Goal: Information Seeking & Learning: Learn about a topic

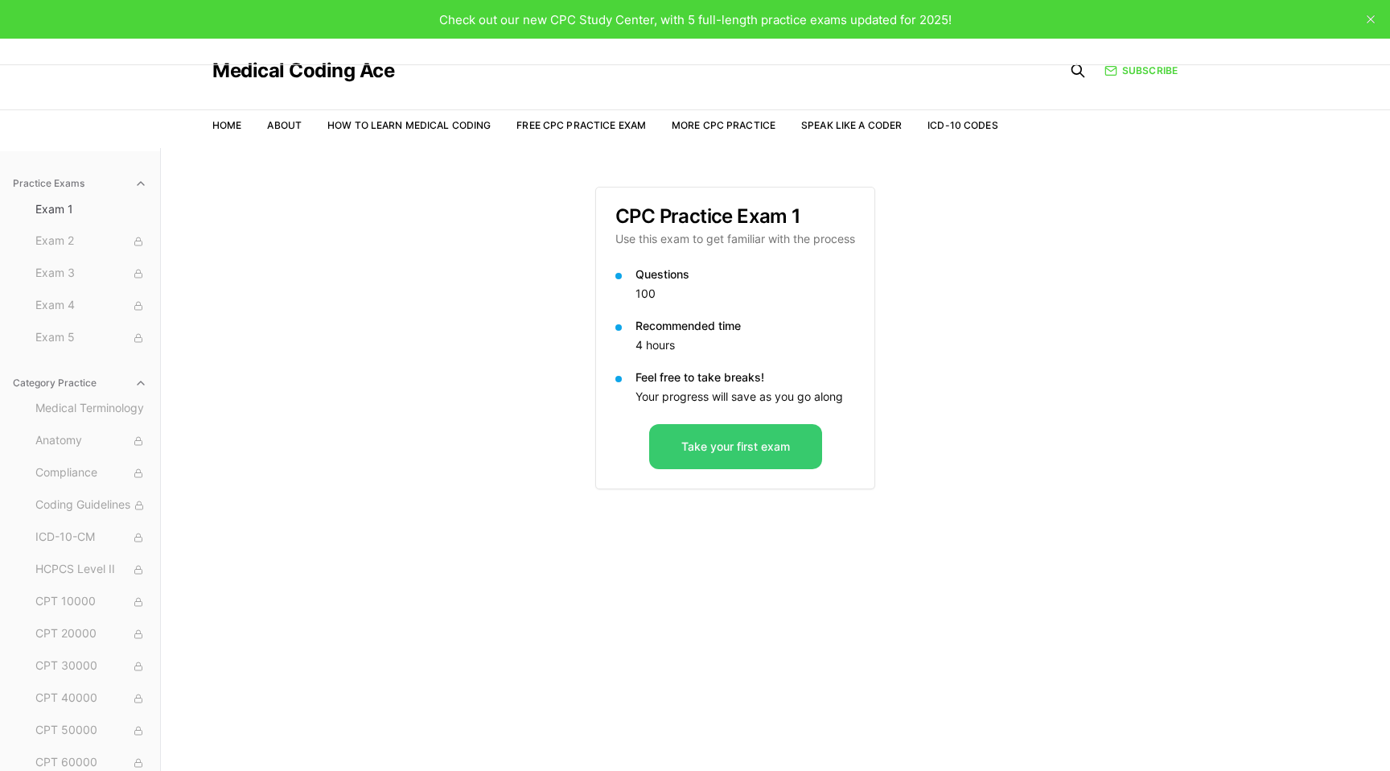
click at [723, 452] on button "Take your first exam" at bounding box center [735, 446] width 173 height 45
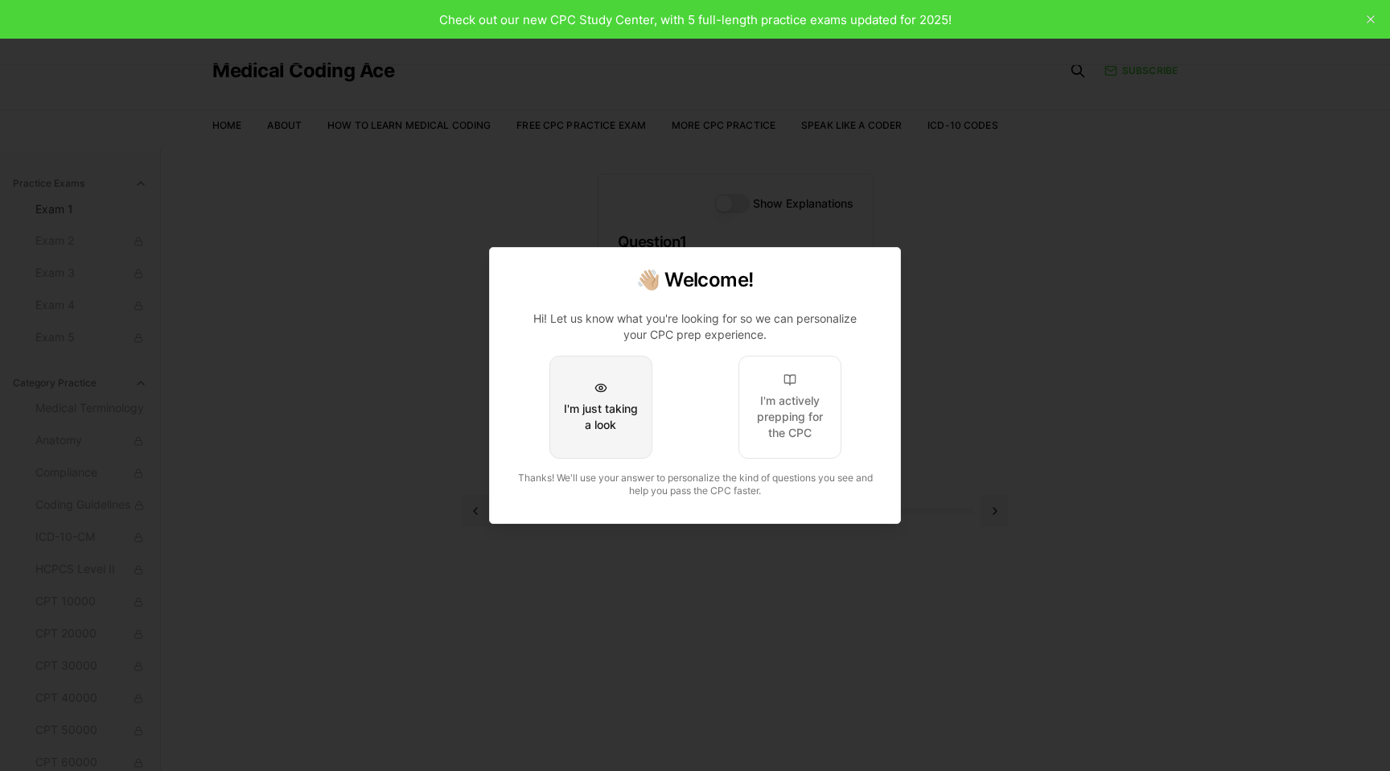
click at [619, 384] on button "I'm just taking a look" at bounding box center [600, 407] width 103 height 103
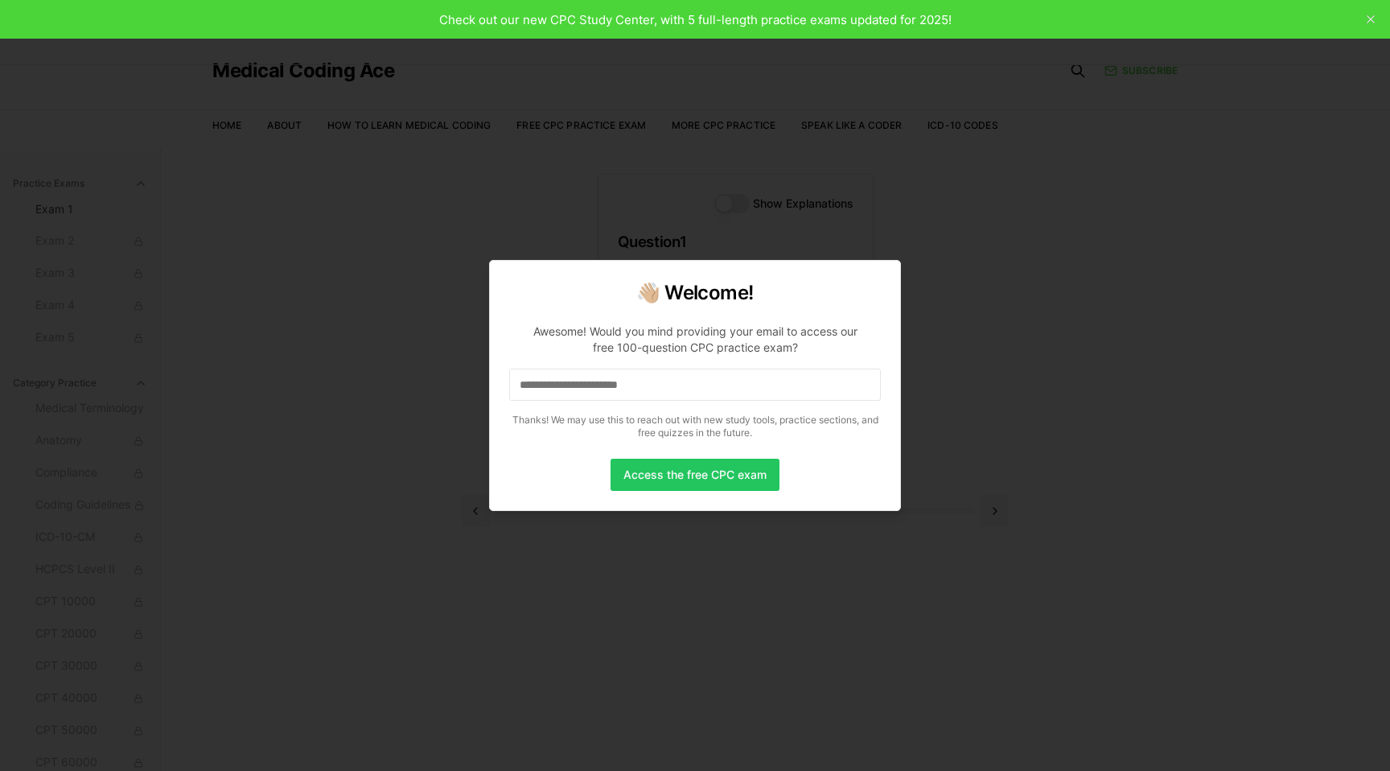
click at [619, 384] on input at bounding box center [695, 384] width 372 height 32
click at [659, 462] on button "Access the free CPC exam" at bounding box center [695, 475] width 169 height 32
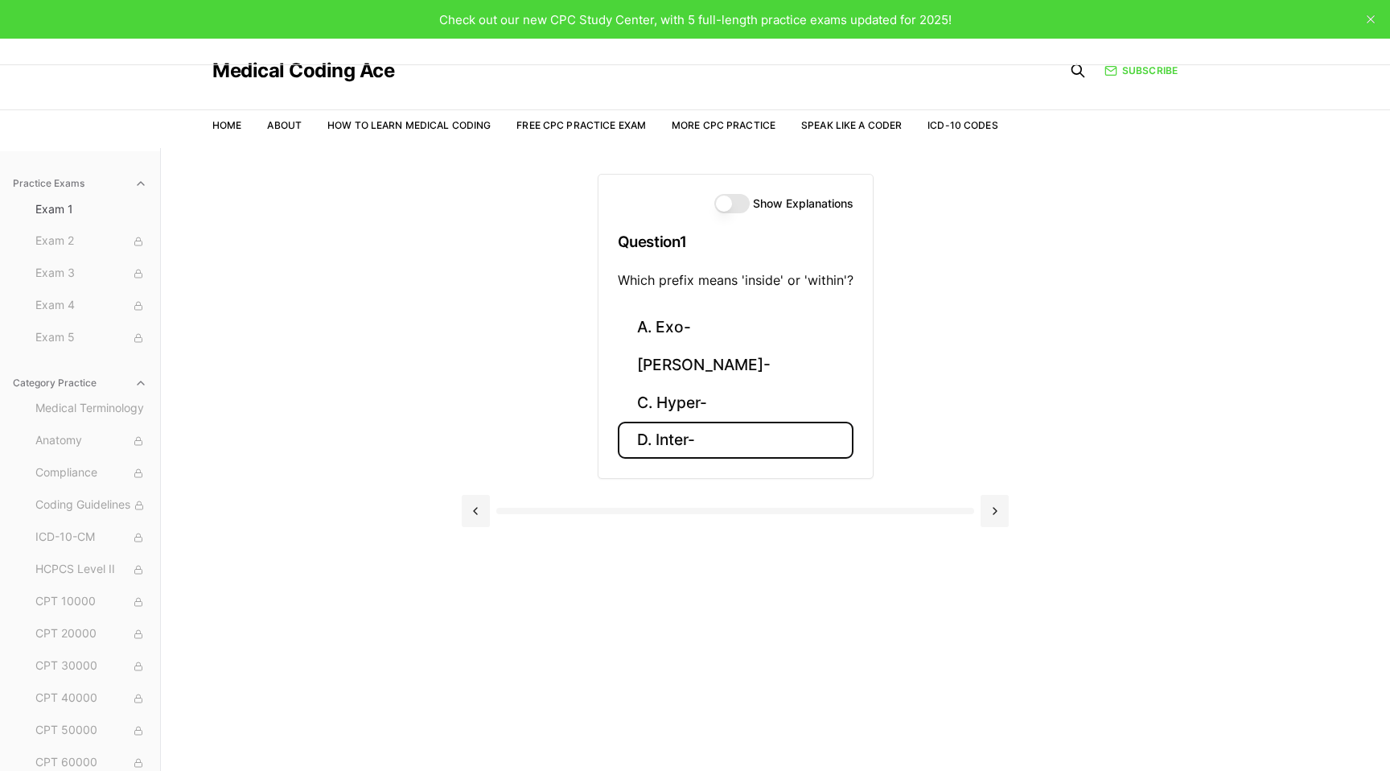
click at [705, 446] on button "D. Inter-" at bounding box center [736, 441] width 236 height 38
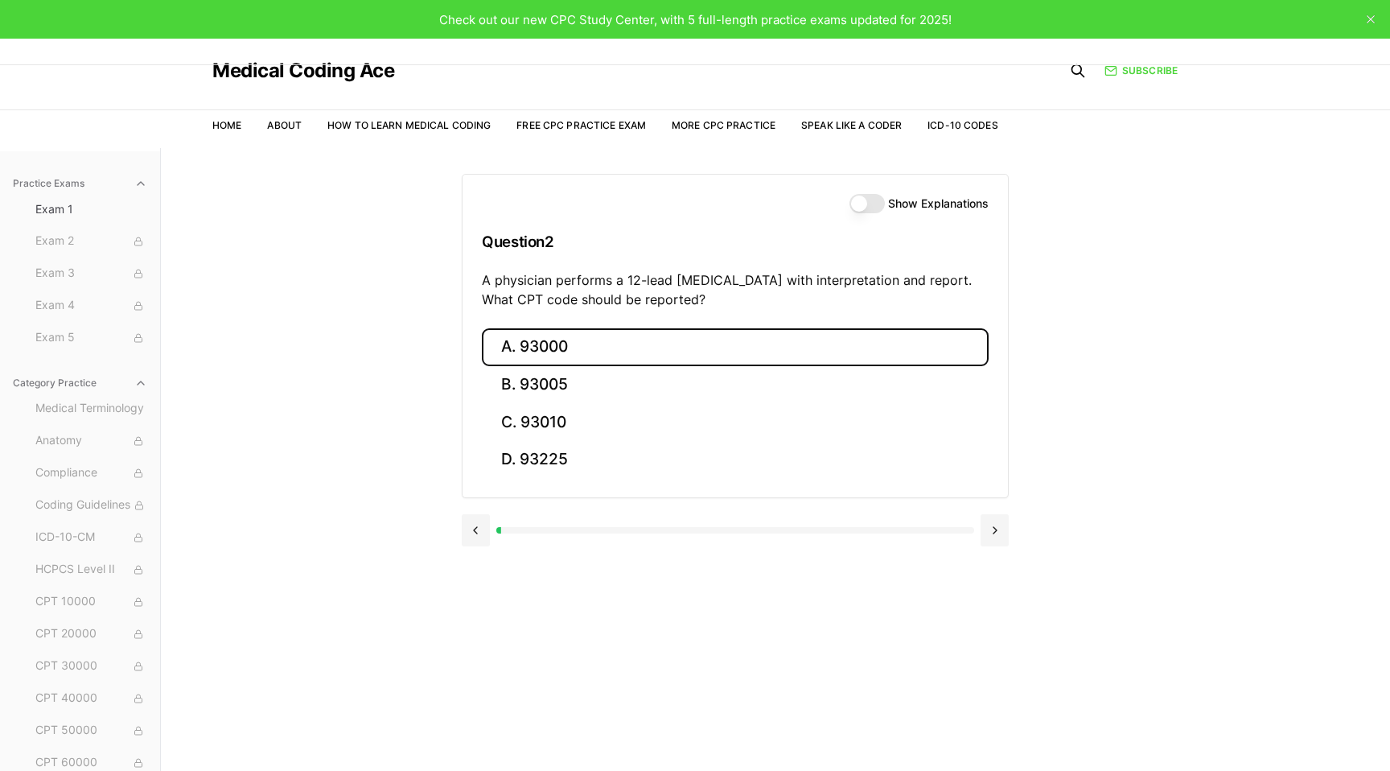
click at [698, 350] on button "A. 93000" at bounding box center [735, 347] width 507 height 38
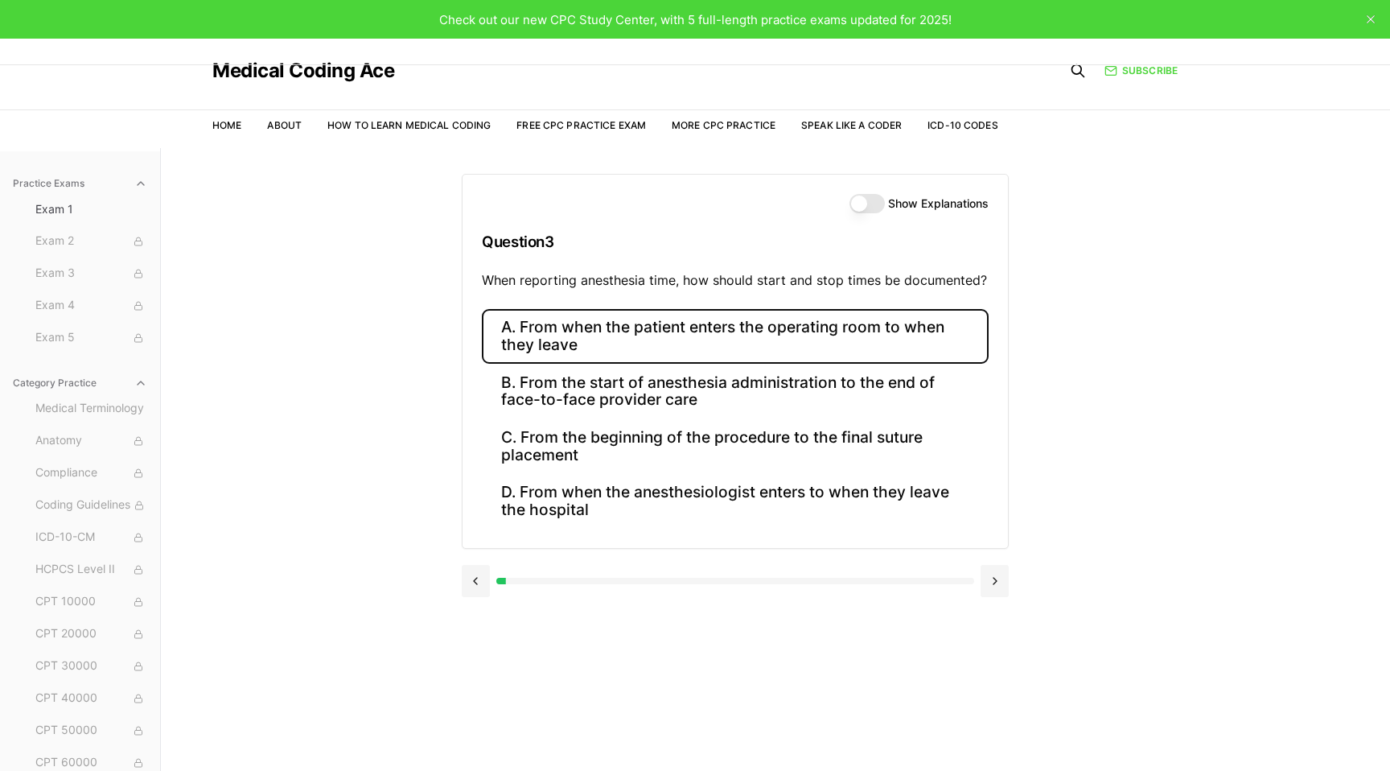
click at [698, 350] on button "A. From when the patient enters the operating room to when they leave" at bounding box center [735, 336] width 507 height 55
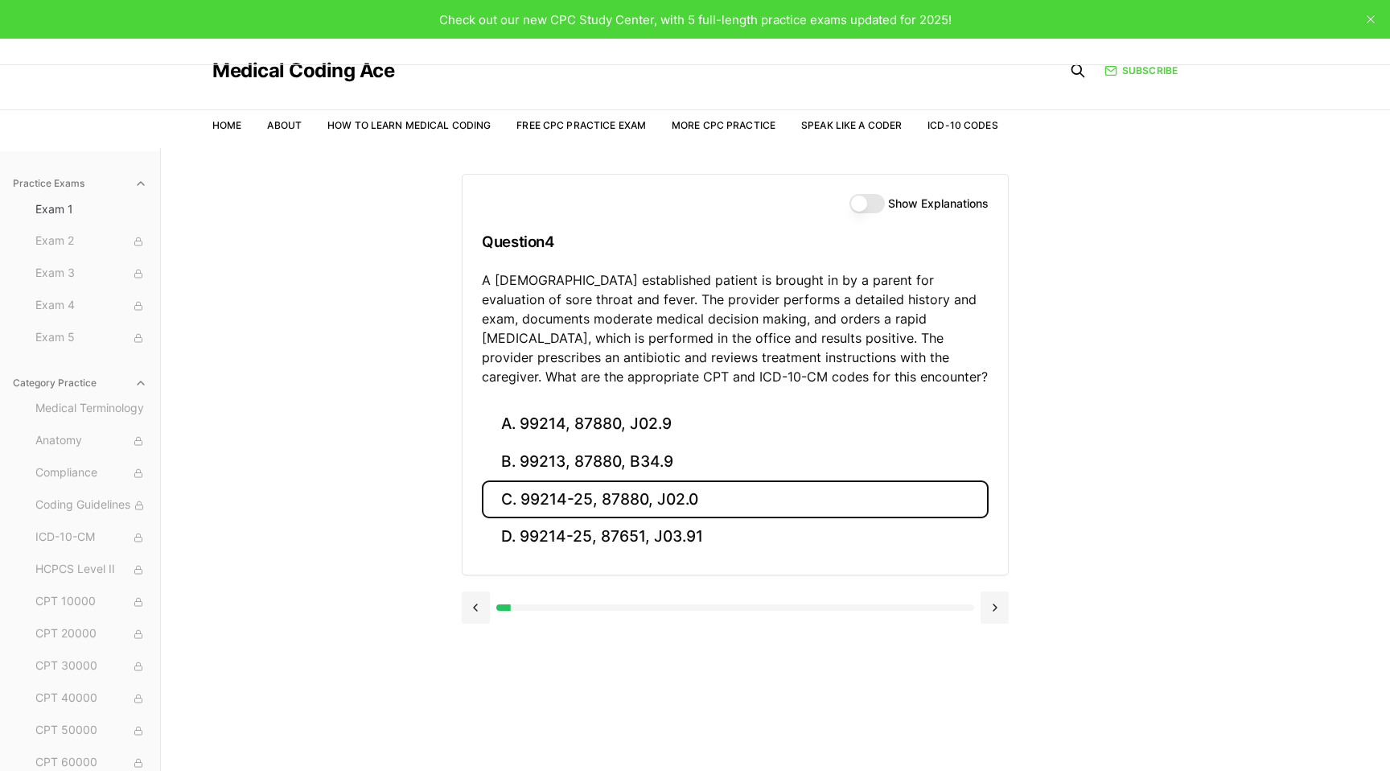
click at [644, 505] on button "C. 99214-25, 87880, J02.0" at bounding box center [735, 499] width 507 height 38
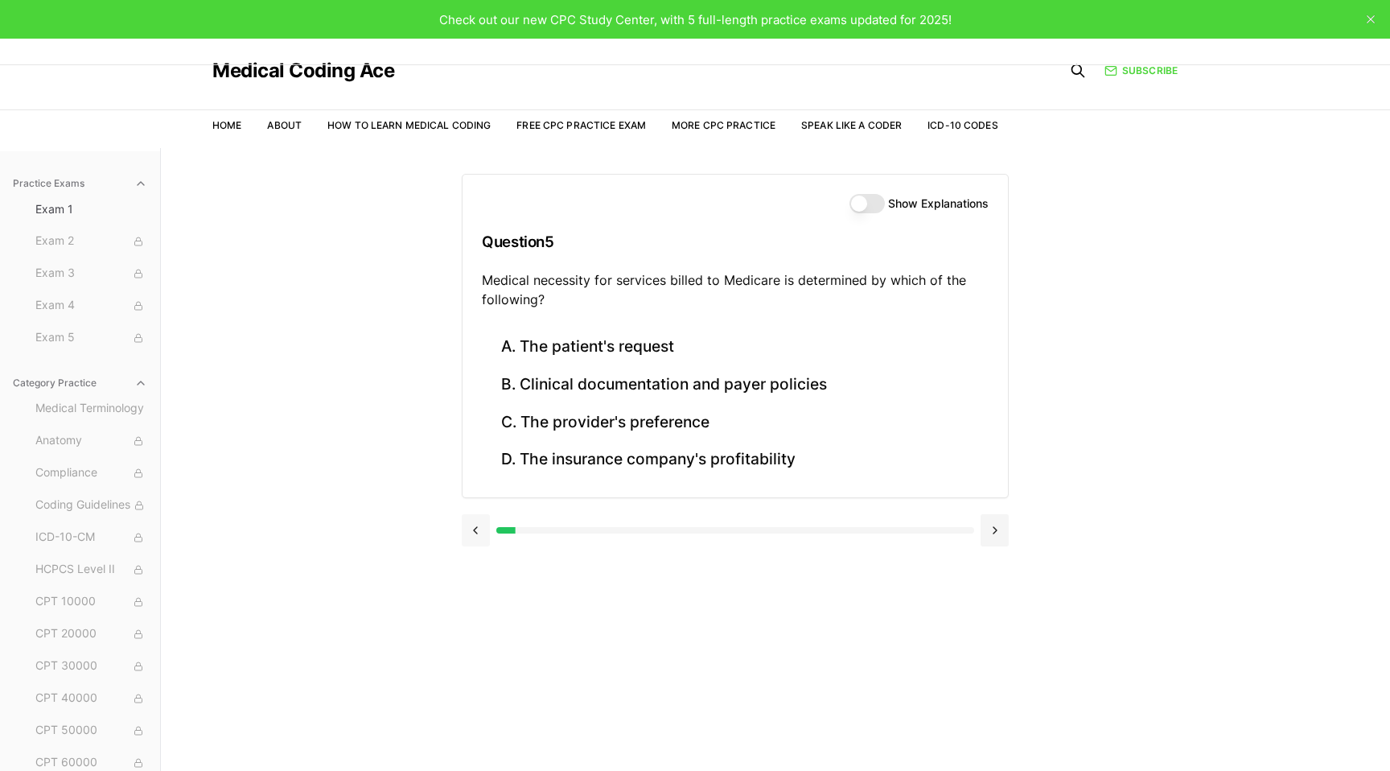
click at [473, 527] on button at bounding box center [476, 530] width 28 height 32
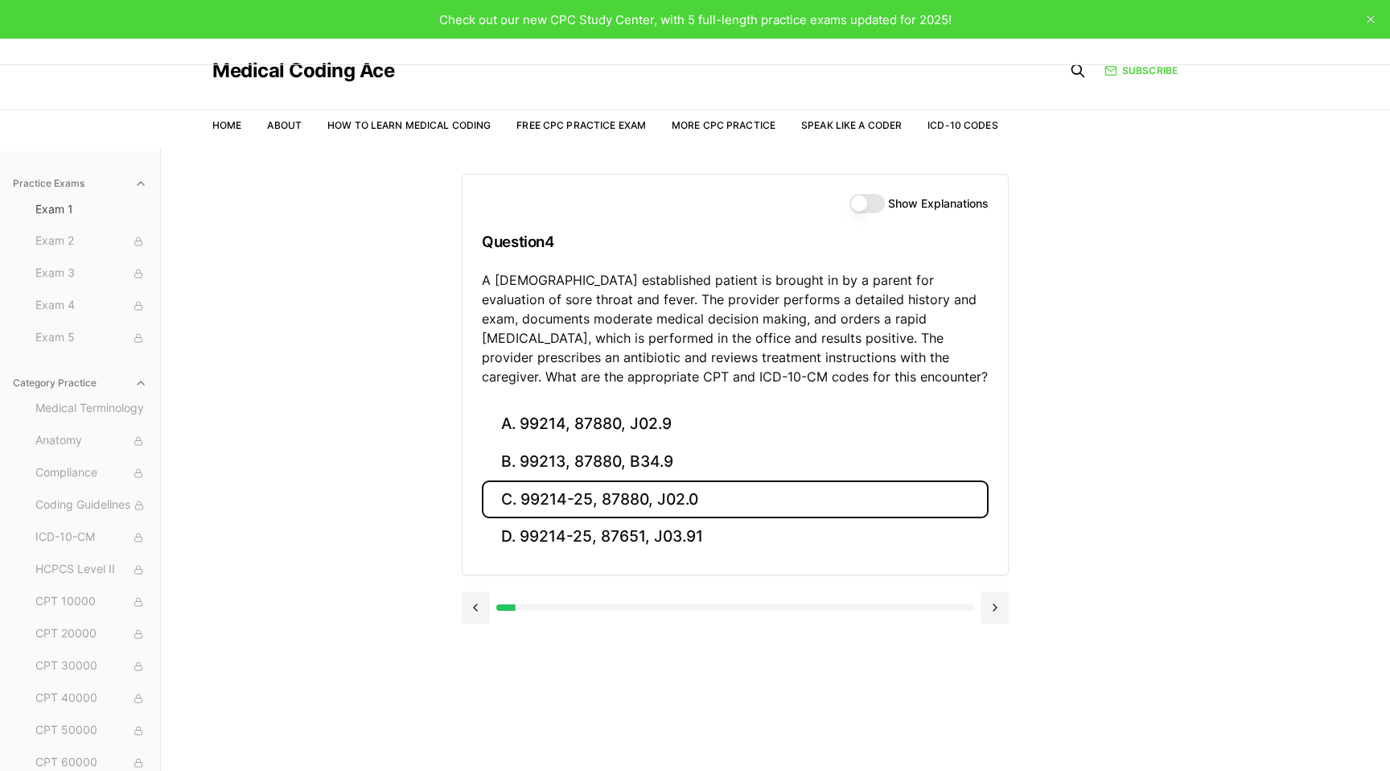
click at [605, 500] on button "C. 99214-25, 87880, J02.0" at bounding box center [735, 499] width 507 height 38
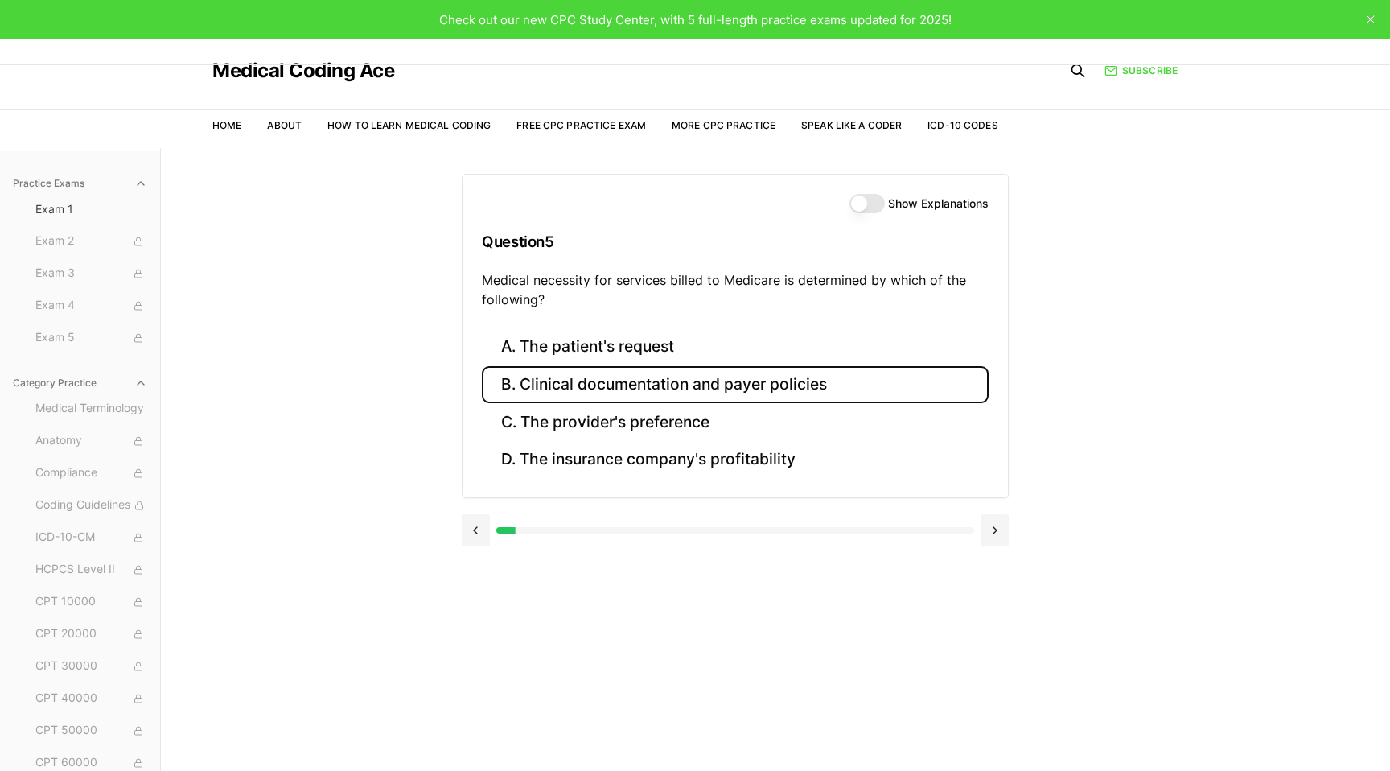
click at [624, 390] on button "B. Clinical documentation and payer policies" at bounding box center [735, 385] width 507 height 38
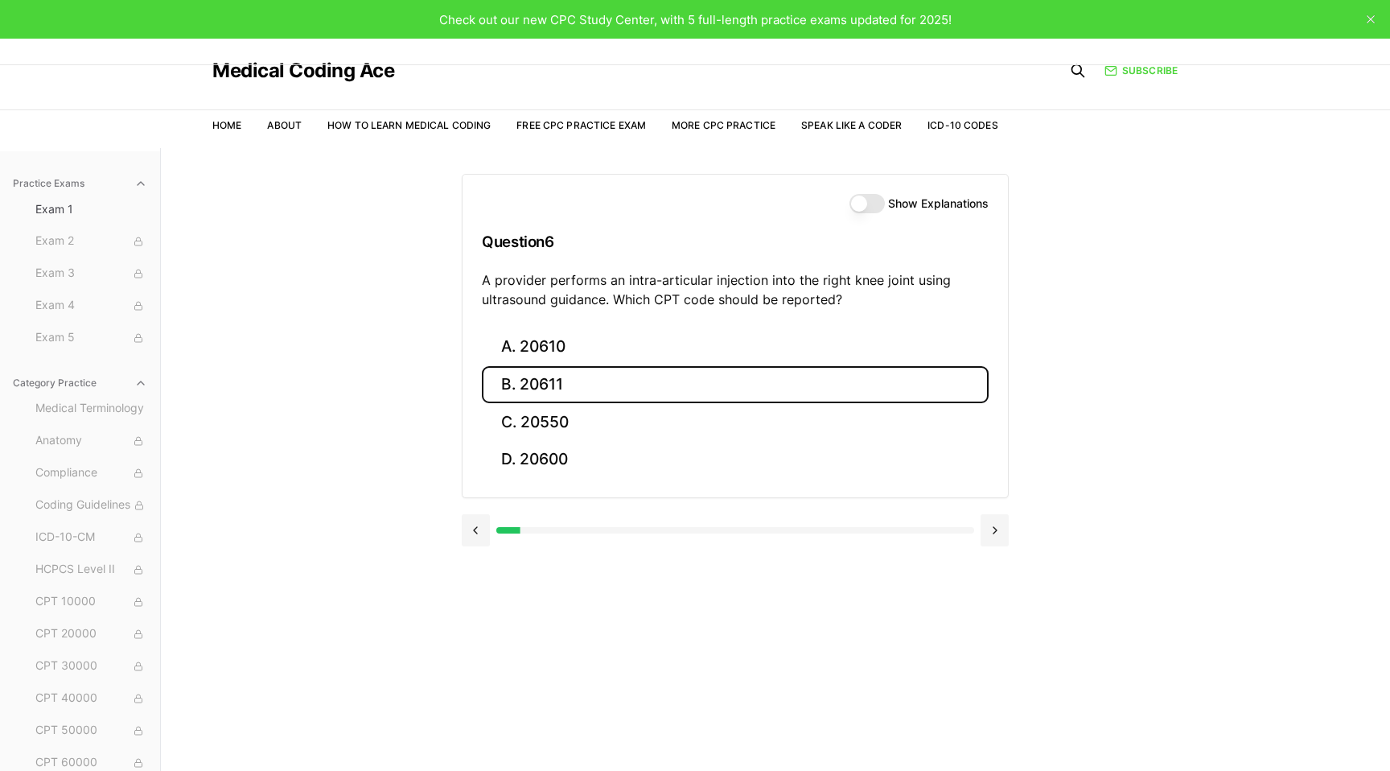
click at [624, 390] on button "B. 20611" at bounding box center [735, 385] width 507 height 38
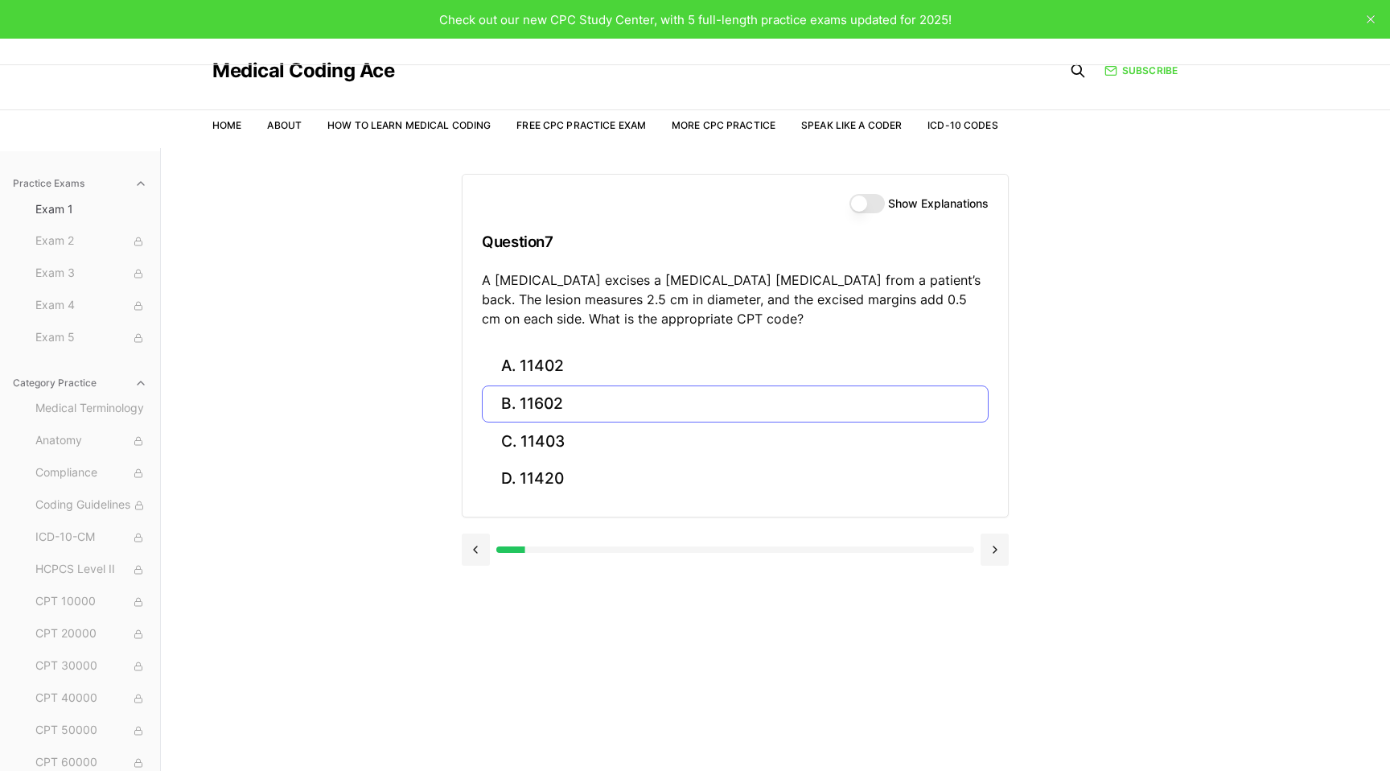
click at [624, 390] on button "B. 11602" at bounding box center [735, 404] width 507 height 38
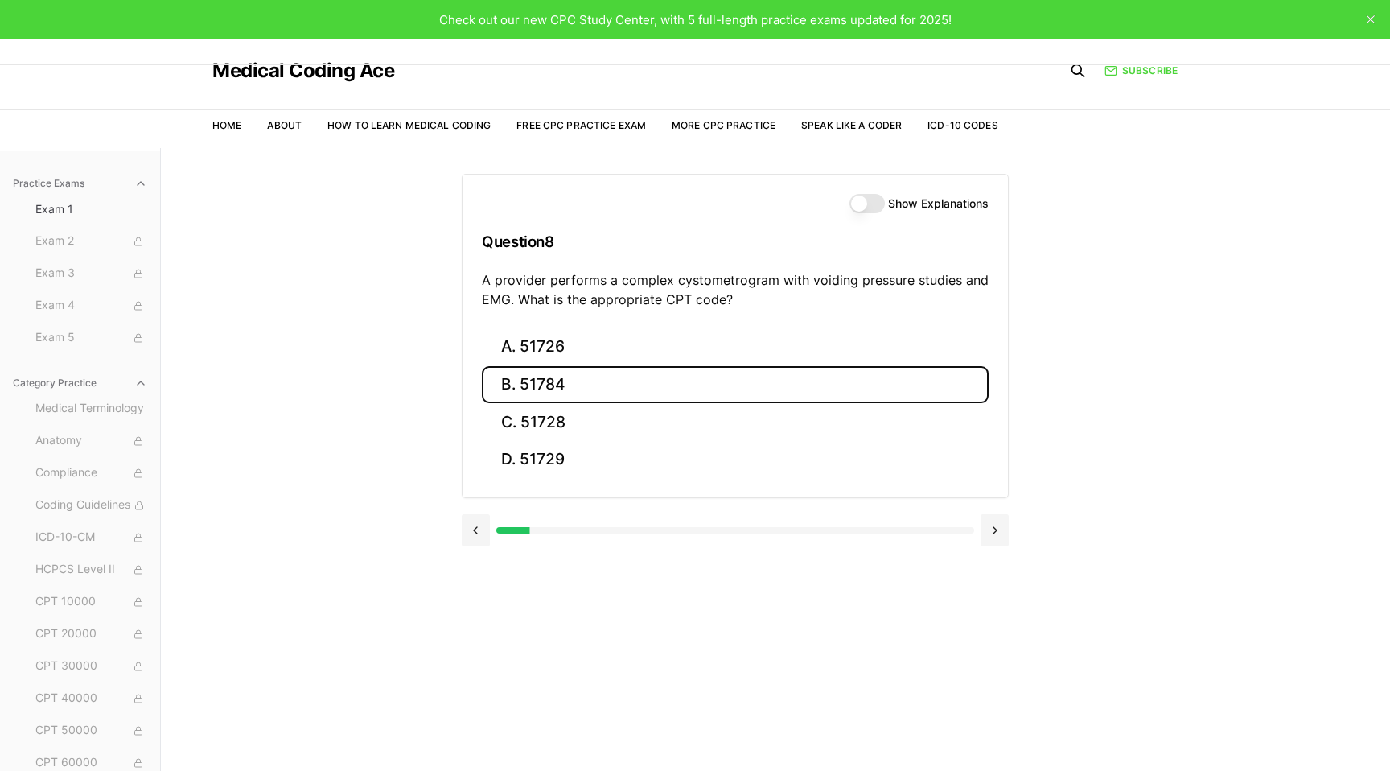
click at [624, 390] on button "B. 51784" at bounding box center [735, 385] width 507 height 38
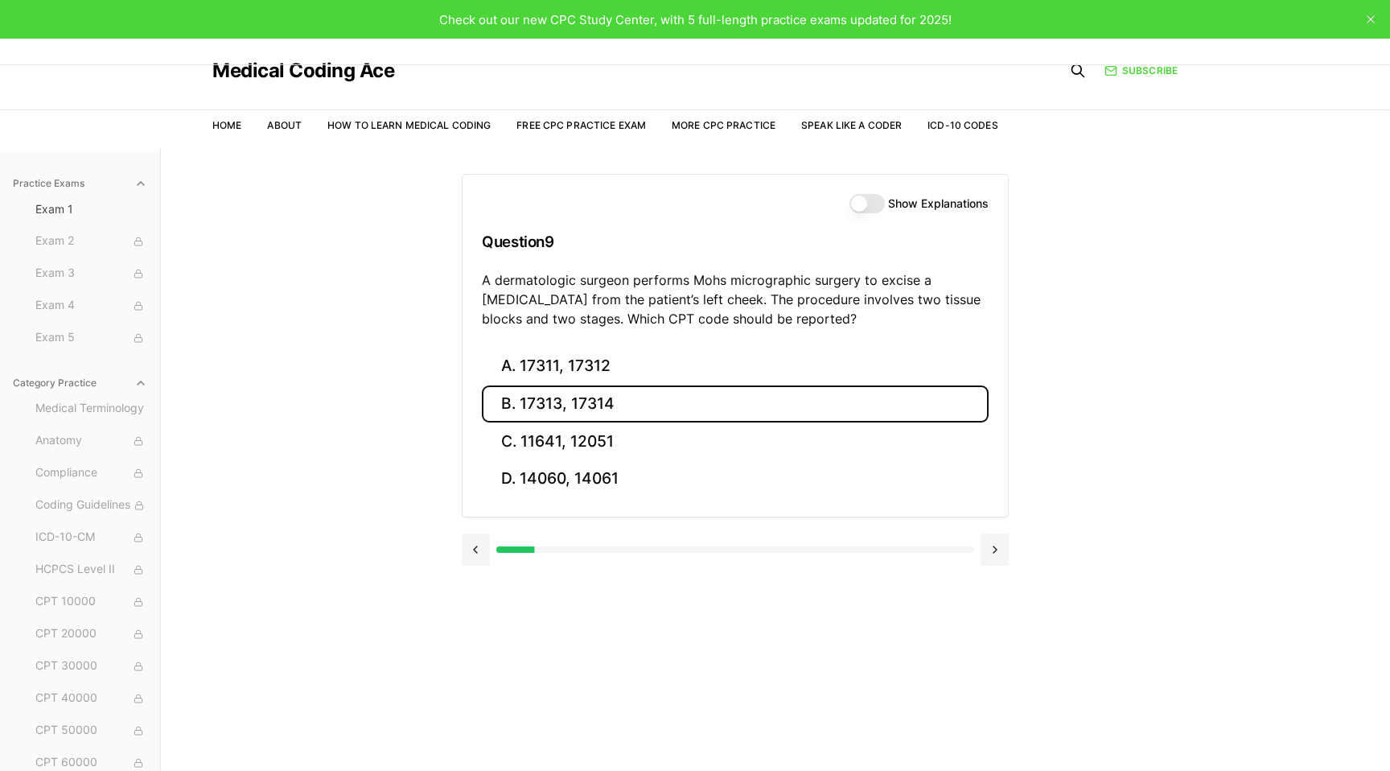
click at [624, 390] on button "B. 17313, 17314" at bounding box center [735, 404] width 507 height 38
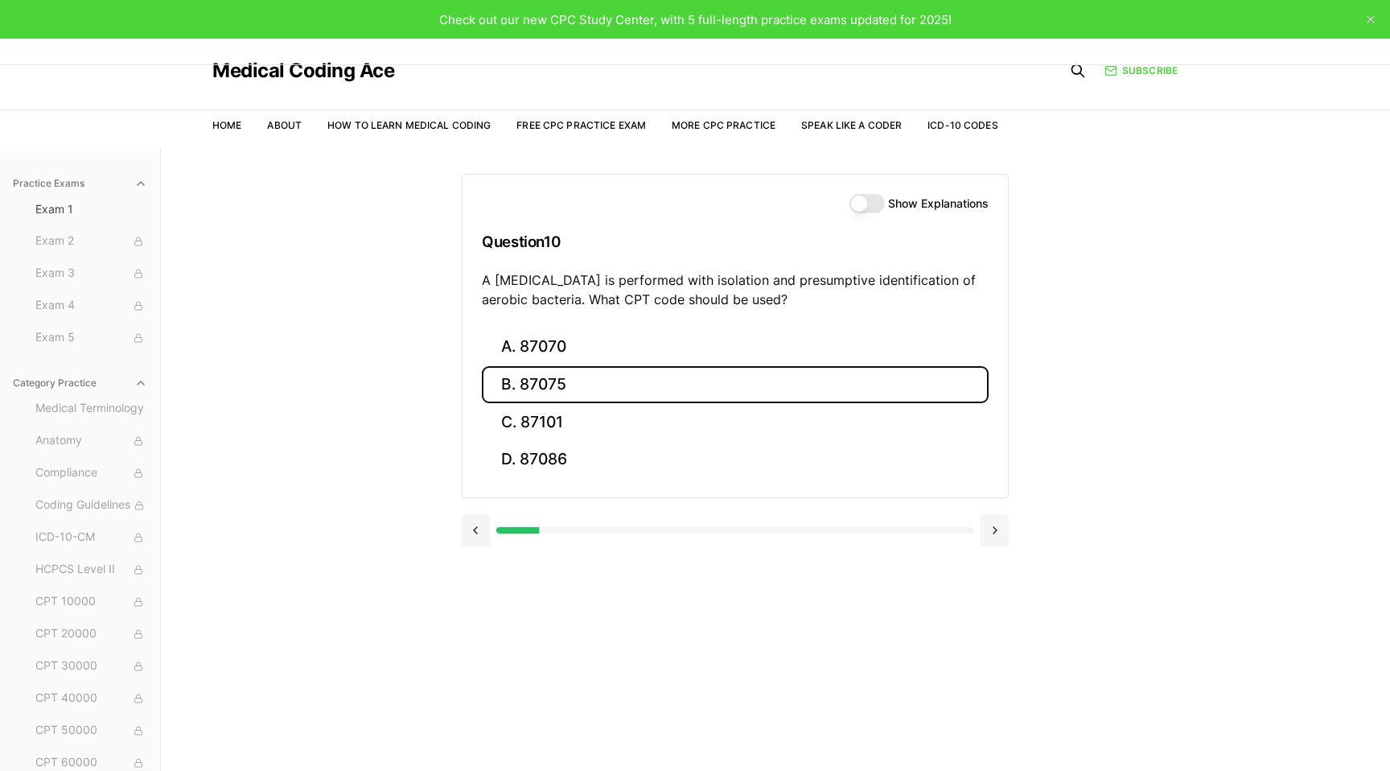
click at [624, 390] on button "B. 87075" at bounding box center [735, 385] width 507 height 38
click at [624, 390] on button "B. 63047" at bounding box center [735, 385] width 507 height 38
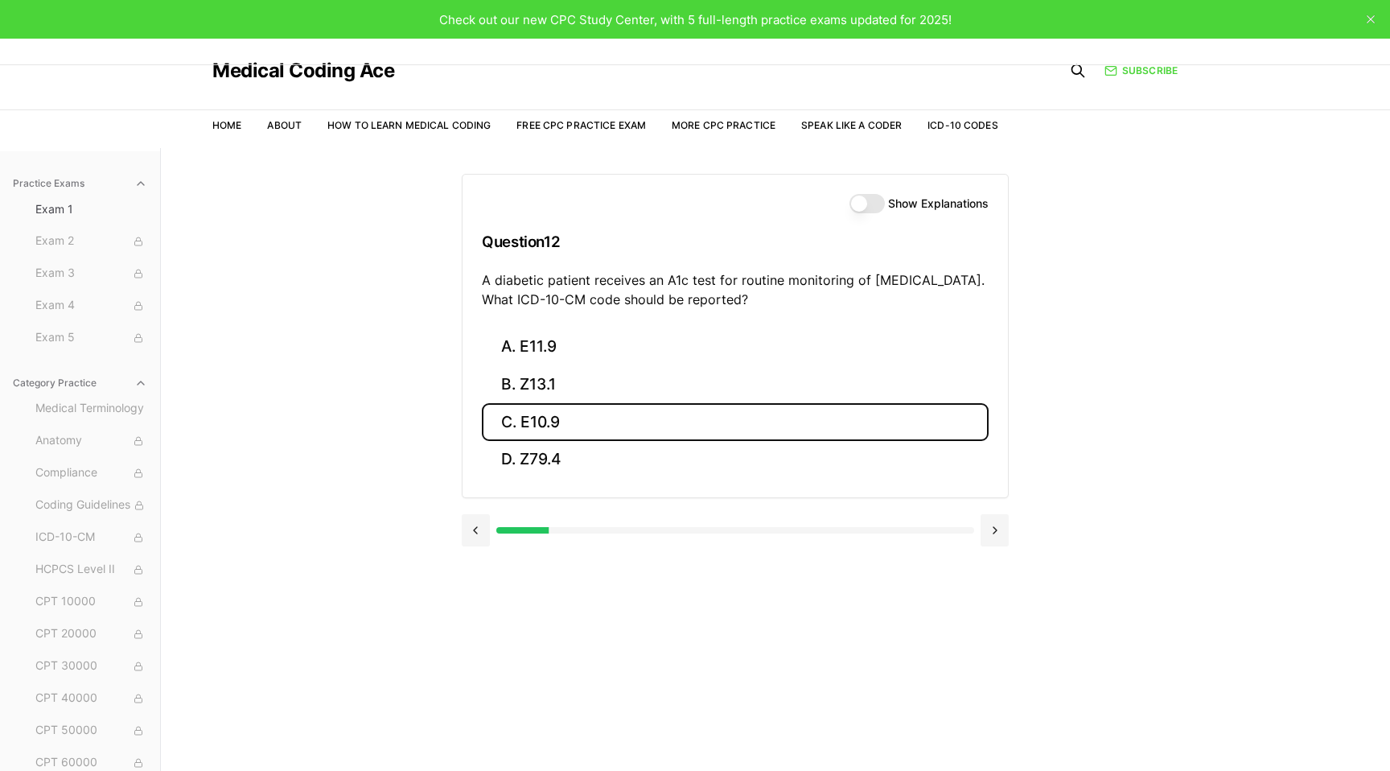
click at [632, 413] on button "C. E10.9" at bounding box center [735, 422] width 507 height 38
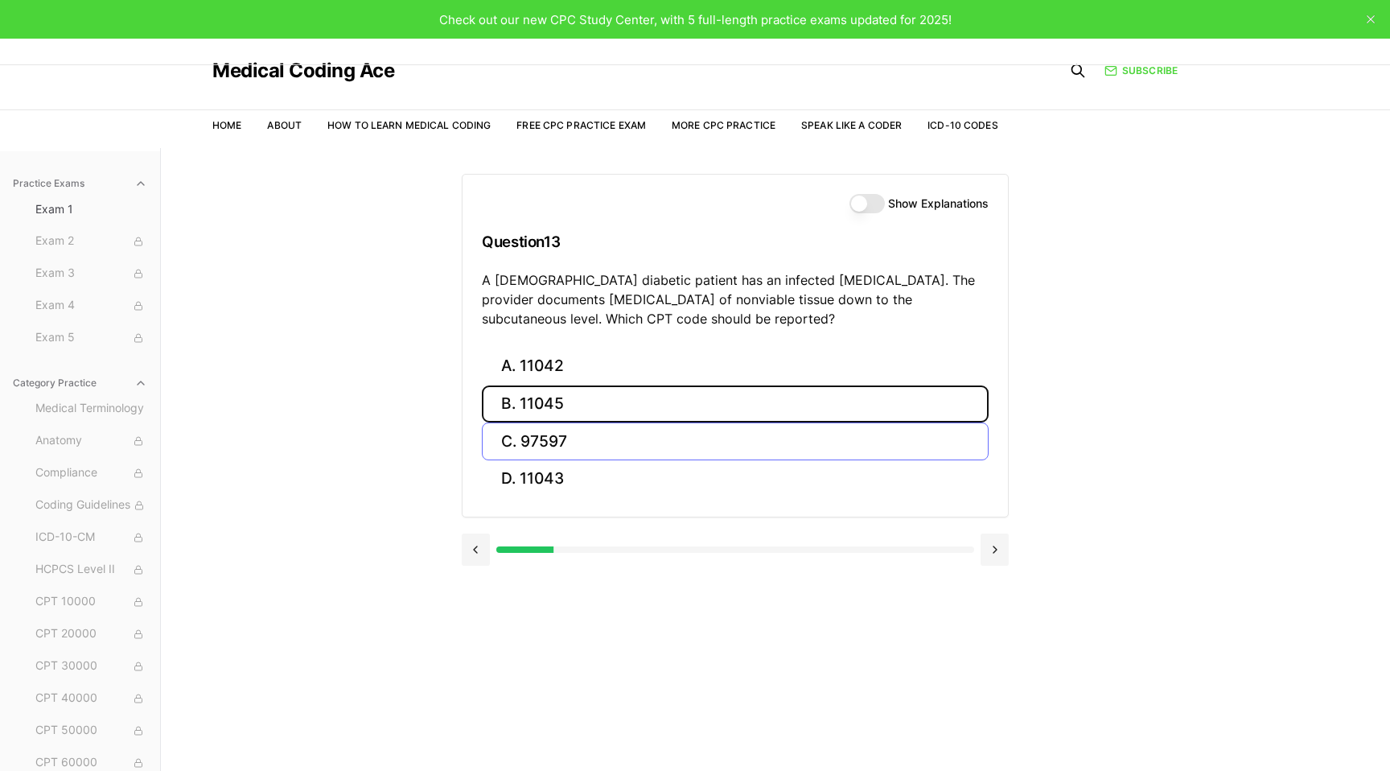
click at [632, 413] on button "B. 11045" at bounding box center [735, 404] width 507 height 38
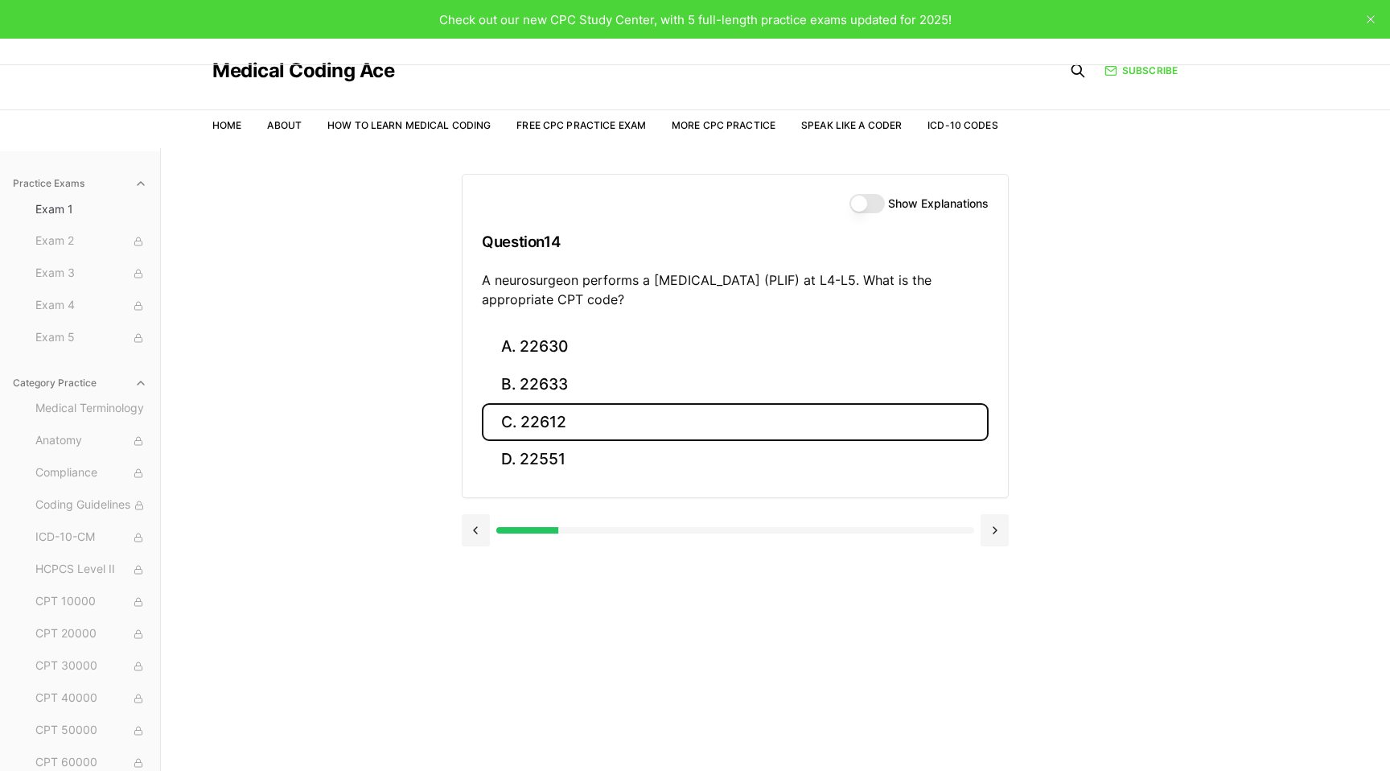
click at [632, 413] on button "C. 22612" at bounding box center [735, 422] width 507 height 38
click at [632, 413] on button "C. R07.9" at bounding box center [735, 422] width 507 height 38
click at [632, 413] on button "C. 61000" at bounding box center [735, 422] width 507 height 38
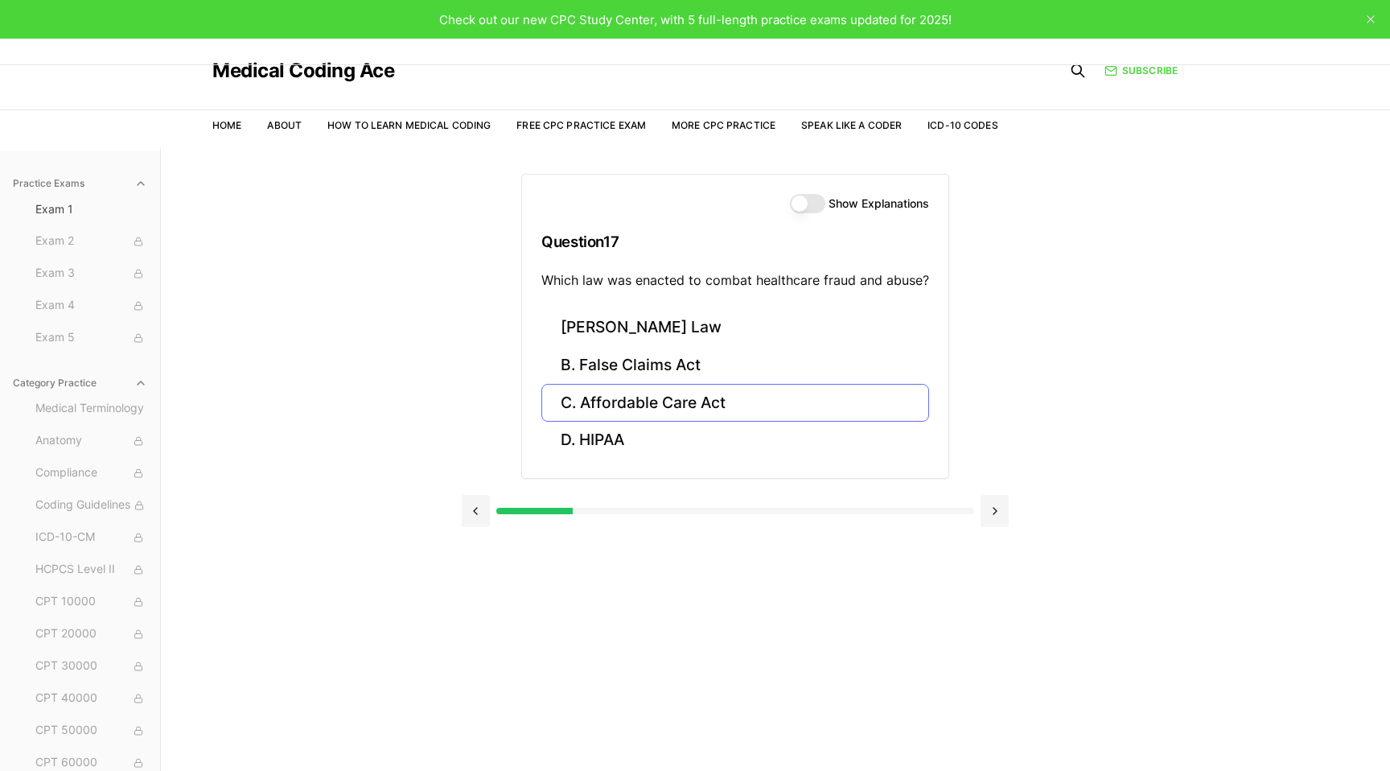
click at [632, 413] on button "C. Affordable Care Act" at bounding box center [735, 403] width 388 height 38
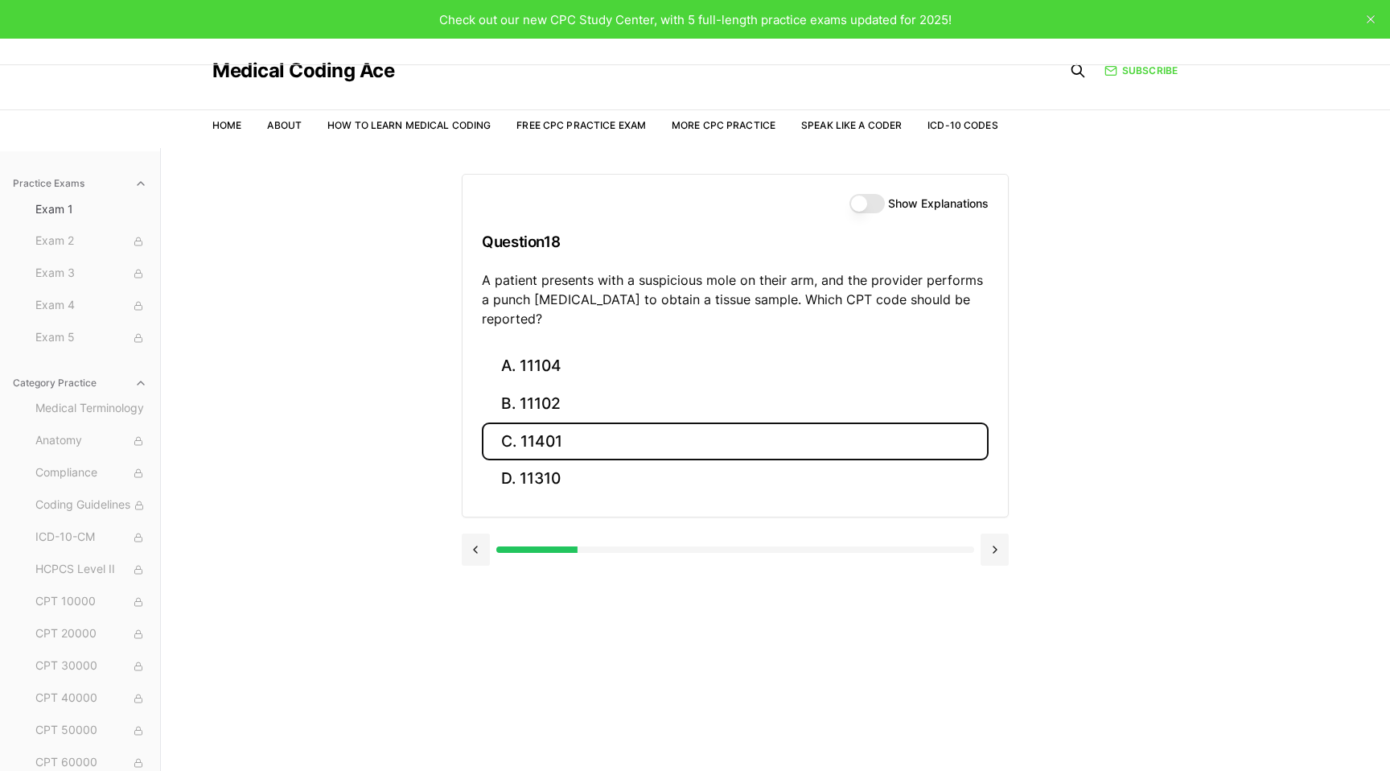
click at [632, 422] on button "C. 11401" at bounding box center [735, 441] width 507 height 38
click at [618, 437] on button "C. S52.501D" at bounding box center [735, 441] width 507 height 38
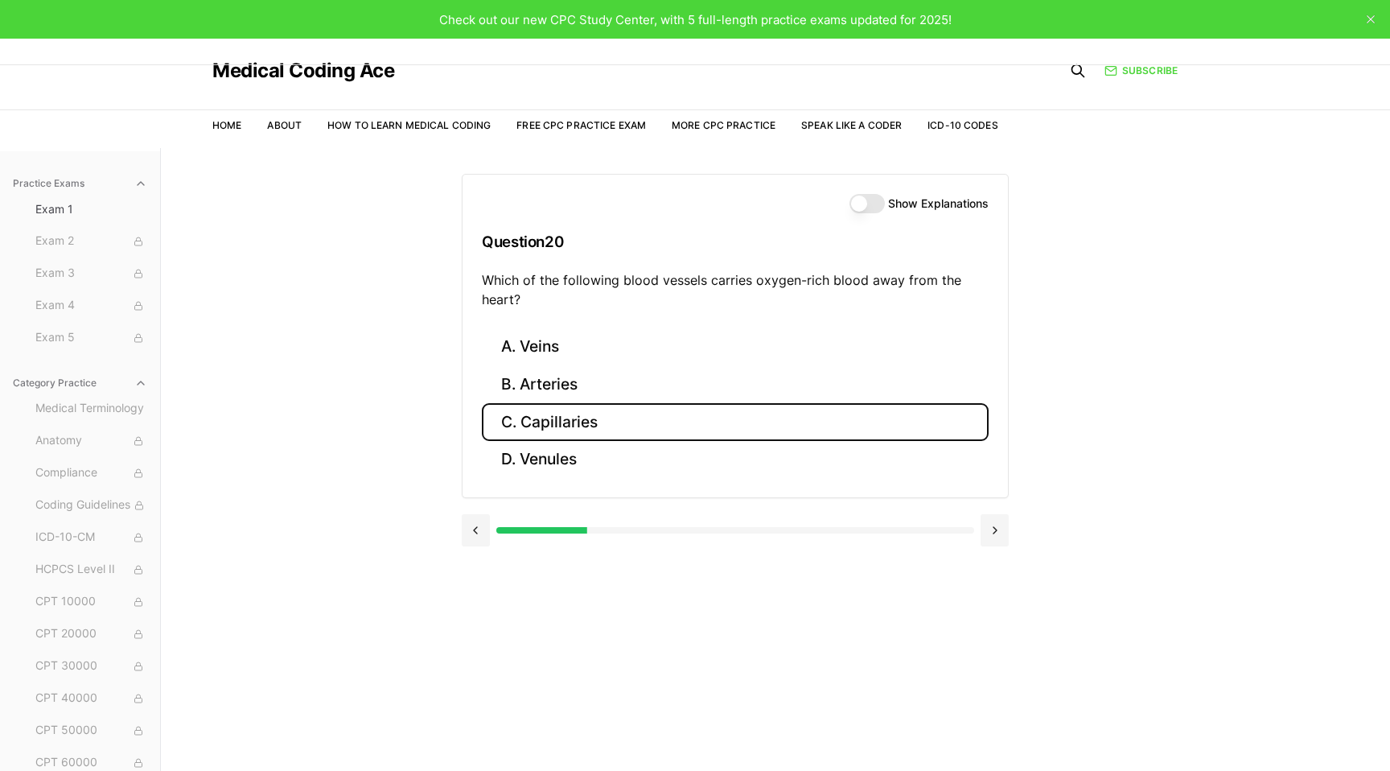
click at [618, 437] on button "C. Capillaries" at bounding box center [735, 422] width 507 height 38
click at [618, 437] on button "C. 93454" at bounding box center [735, 422] width 507 height 38
click at [618, 437] on button "C. 44970" at bounding box center [735, 422] width 507 height 38
click at [618, 437] on button "C. 95909" at bounding box center [735, 422] width 507 height 38
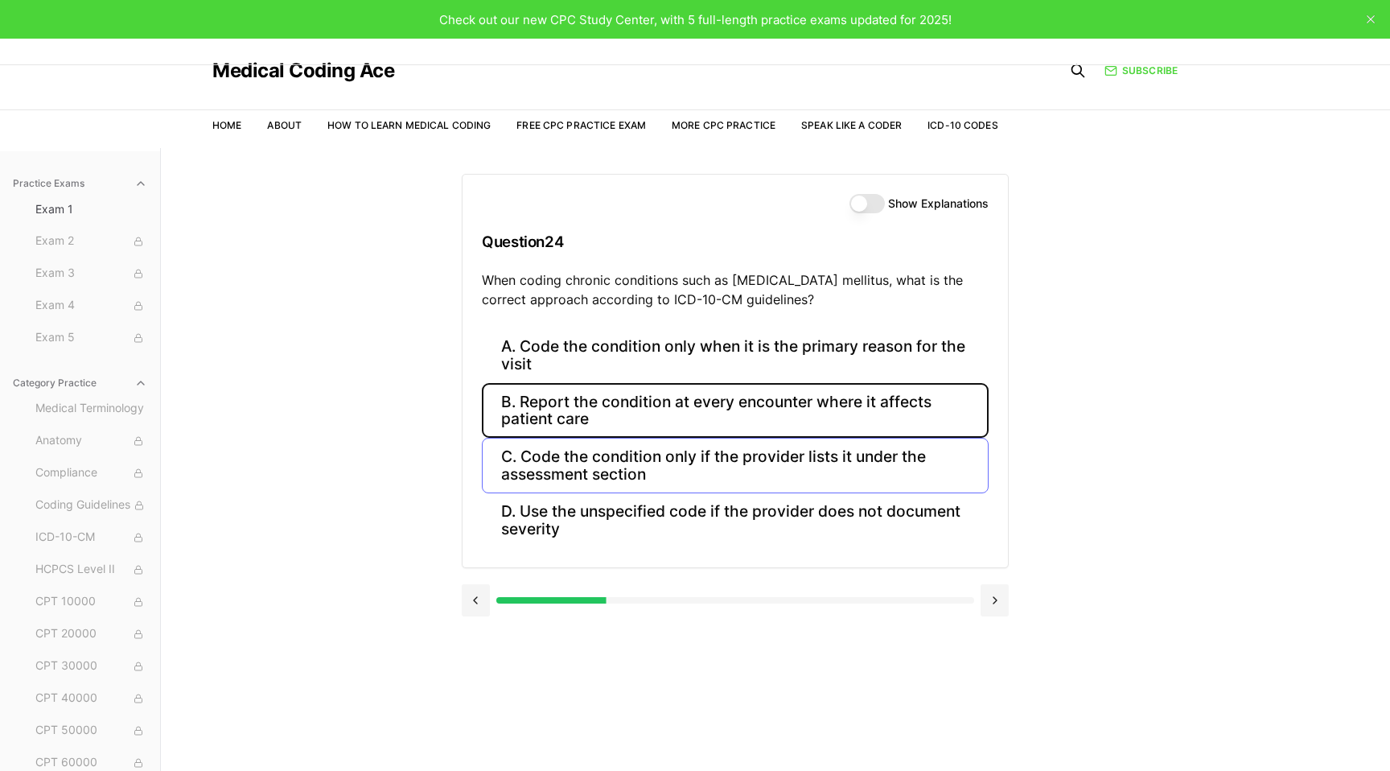
click at [618, 437] on button "B. Report the condition at every encounter where it affects patient care" at bounding box center [735, 410] width 507 height 55
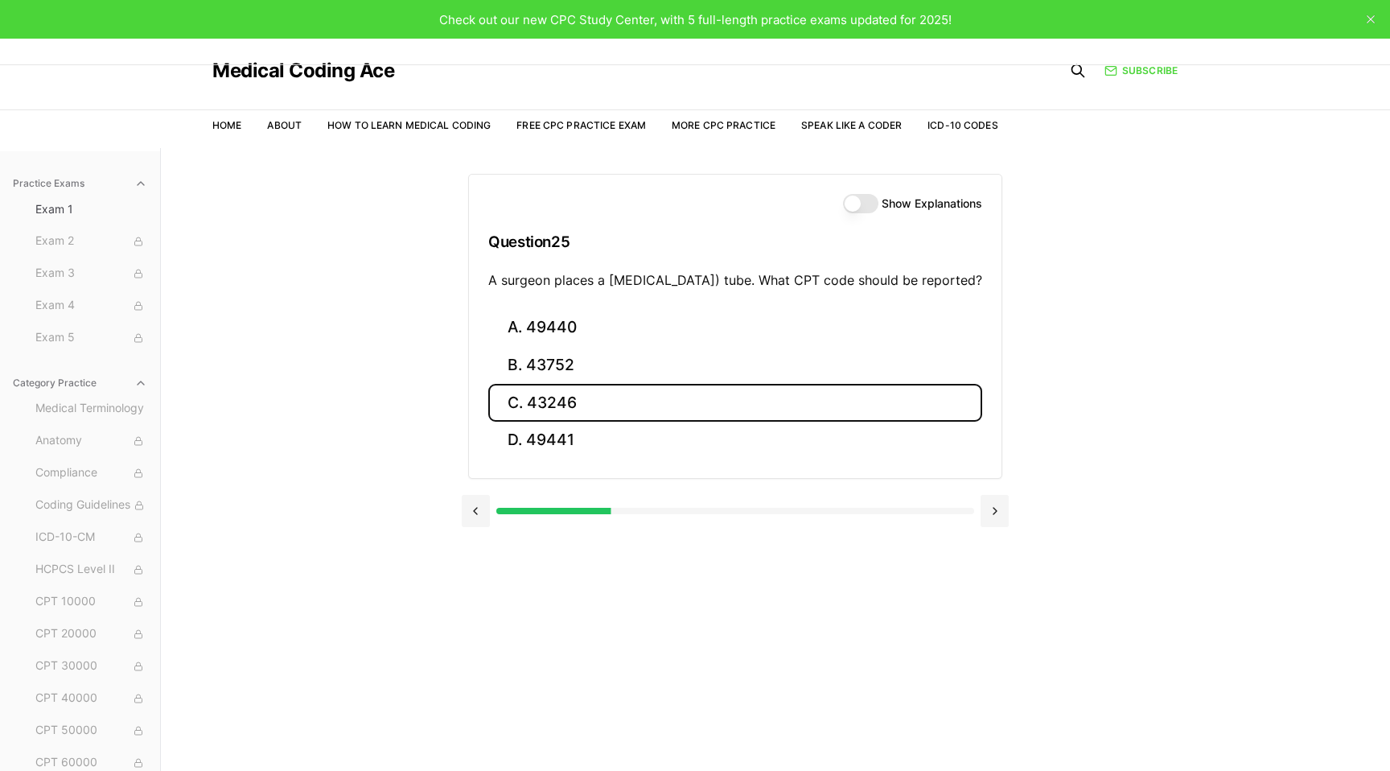
click at [618, 422] on button "C. 43246" at bounding box center [735, 403] width 494 height 38
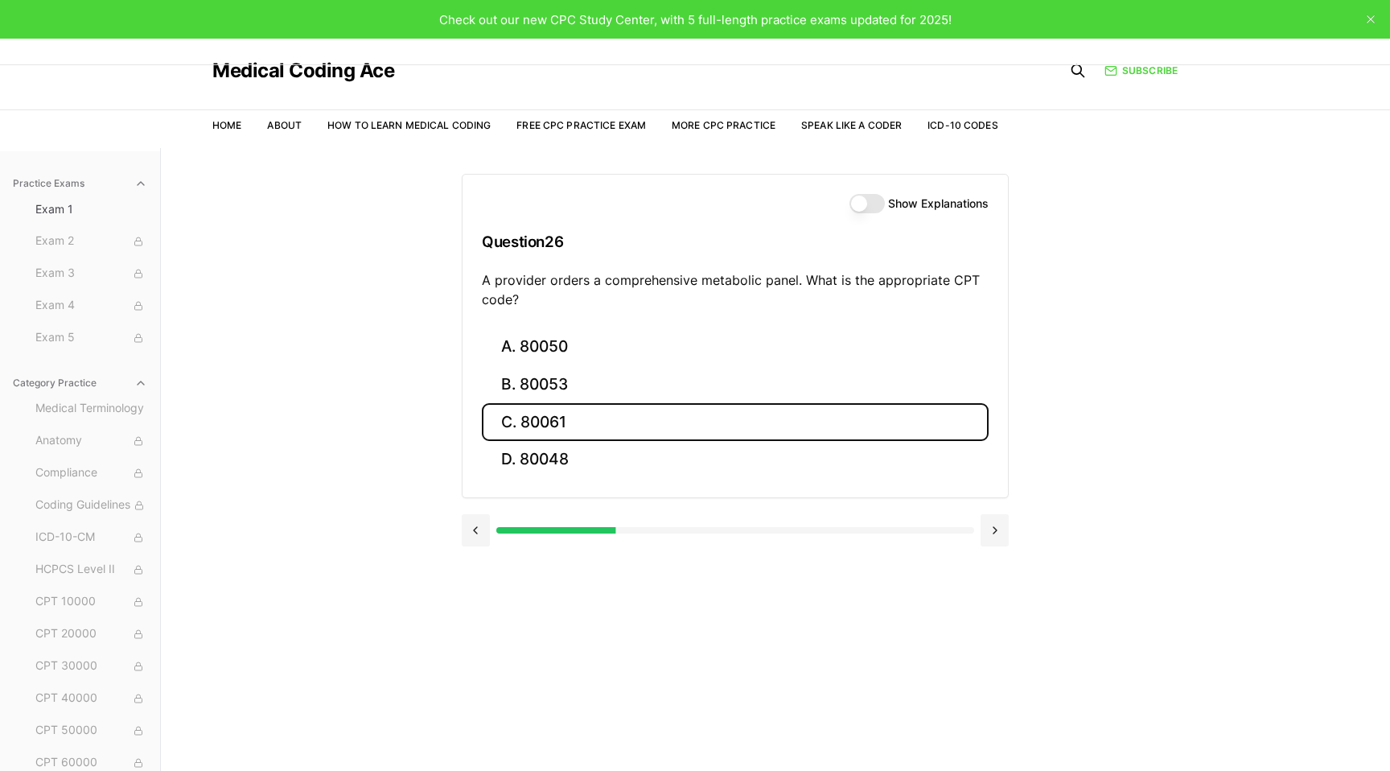
click at [618, 437] on button "C. 80061" at bounding box center [735, 422] width 507 height 38
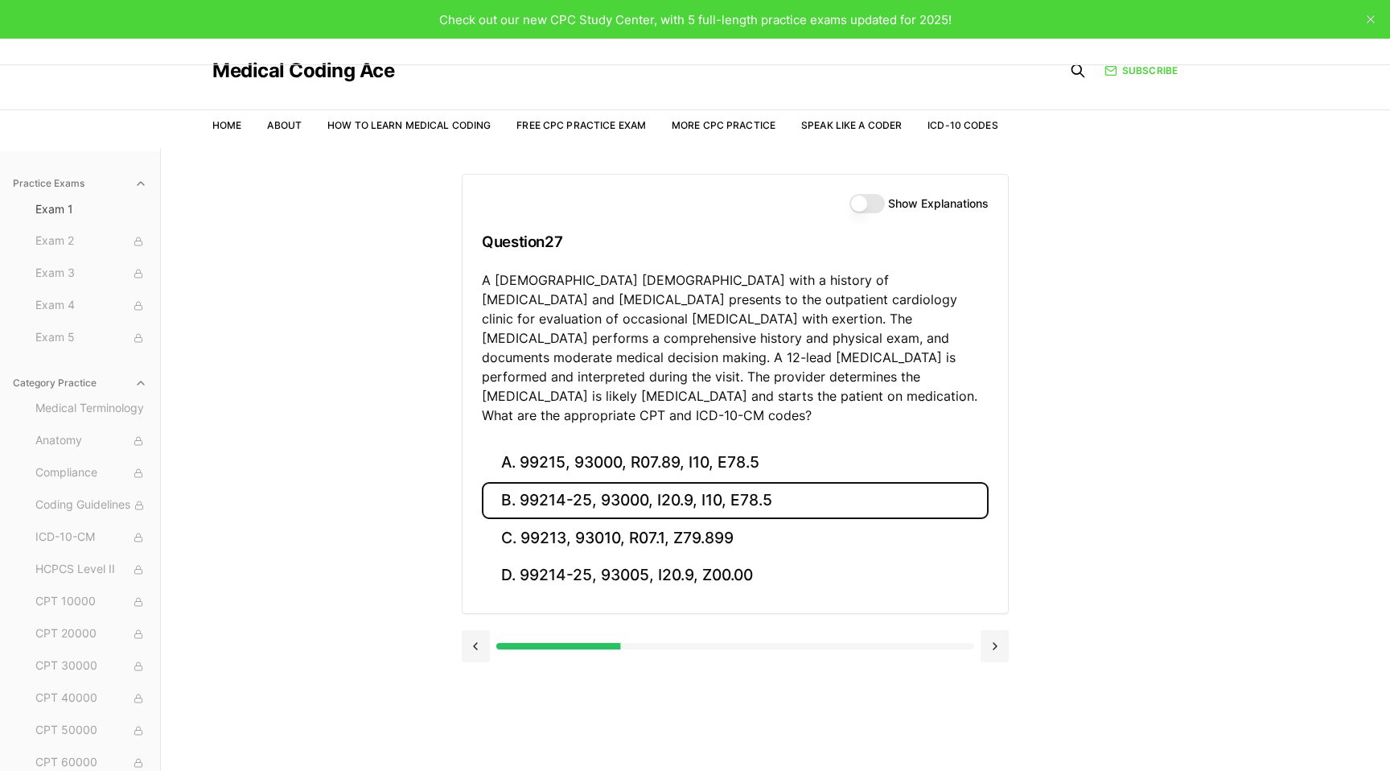
click at [687, 482] on button "B. 99214-25, 93000, I20.9, I10, E78.5" at bounding box center [735, 501] width 507 height 38
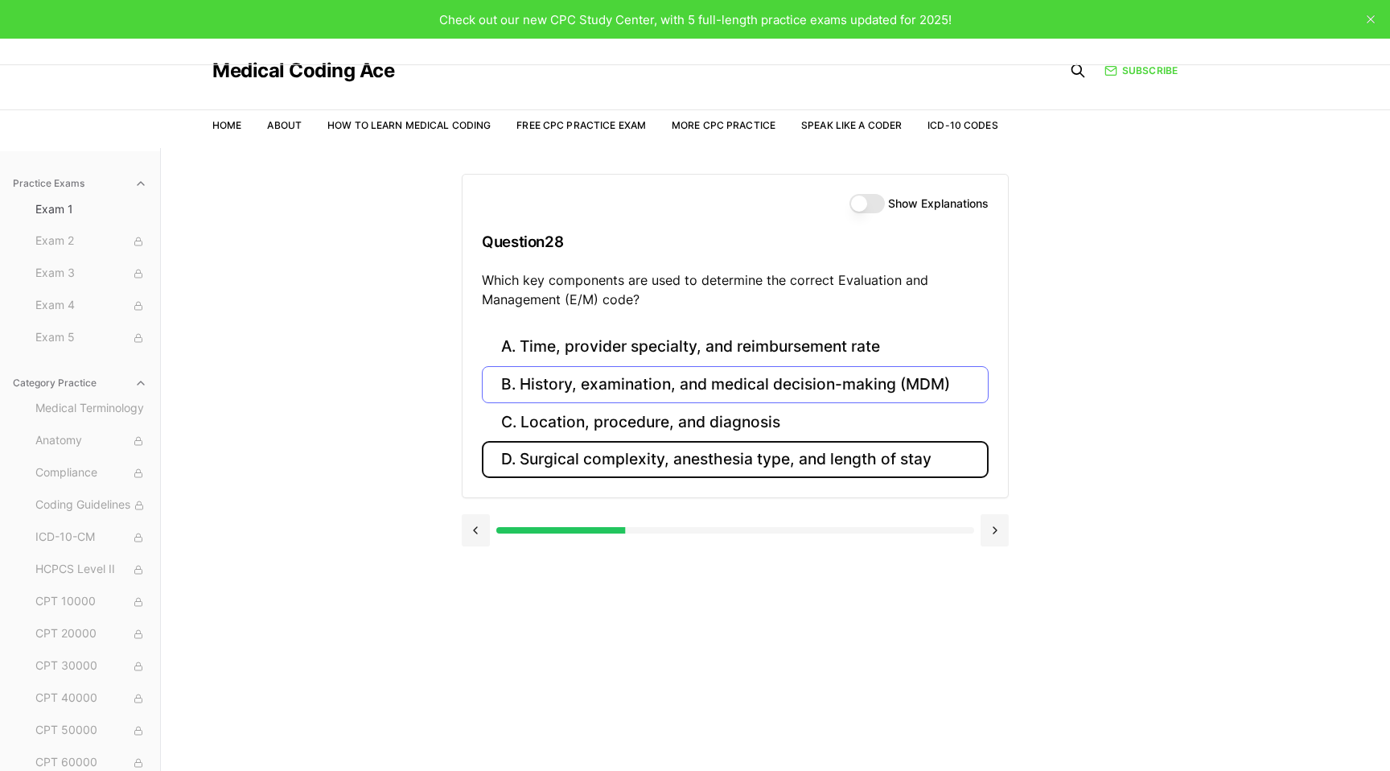
click at [687, 464] on button "D. Surgical complexity, anesthesia type, and length of stay" at bounding box center [735, 460] width 507 height 38
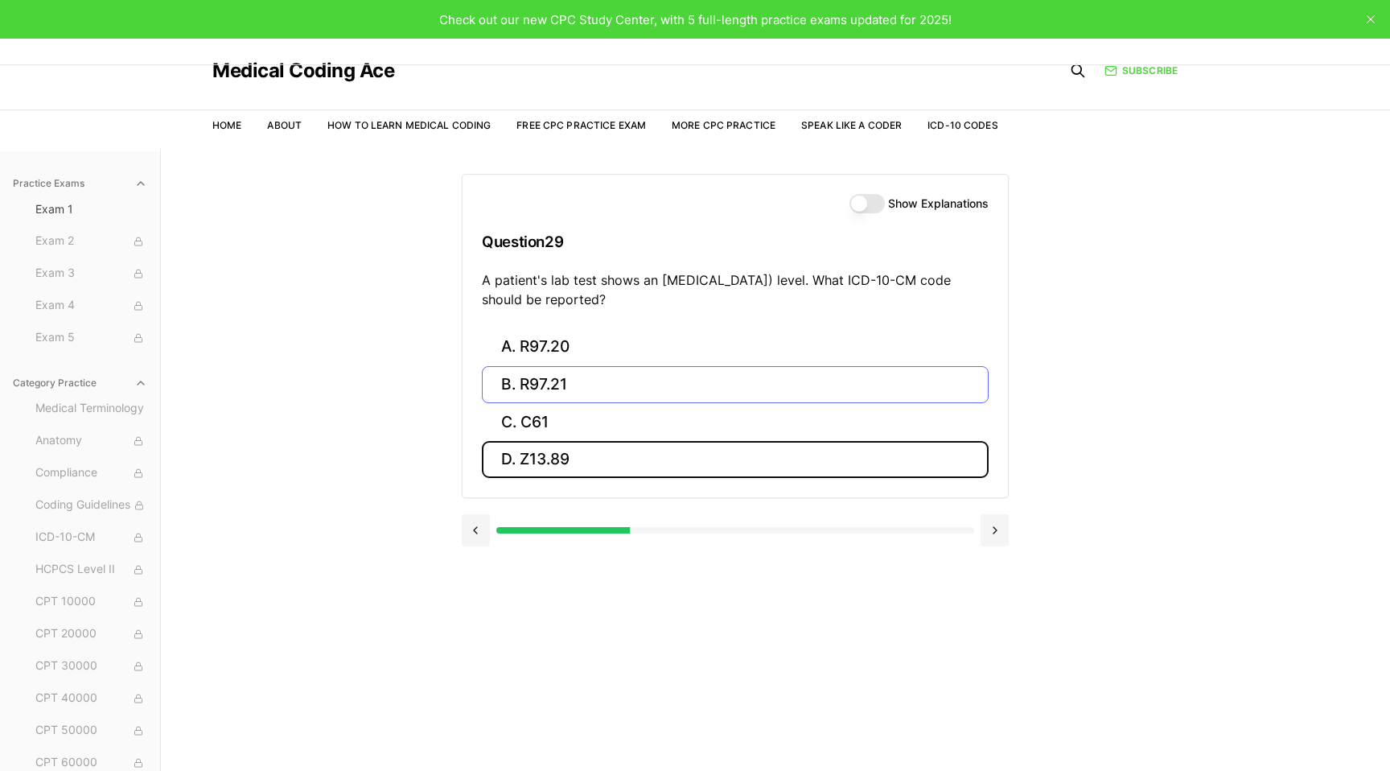
click at [687, 464] on button "D. Z13.89" at bounding box center [735, 460] width 507 height 38
click at [687, 464] on button "D. Z28.3" at bounding box center [735, 460] width 507 height 38
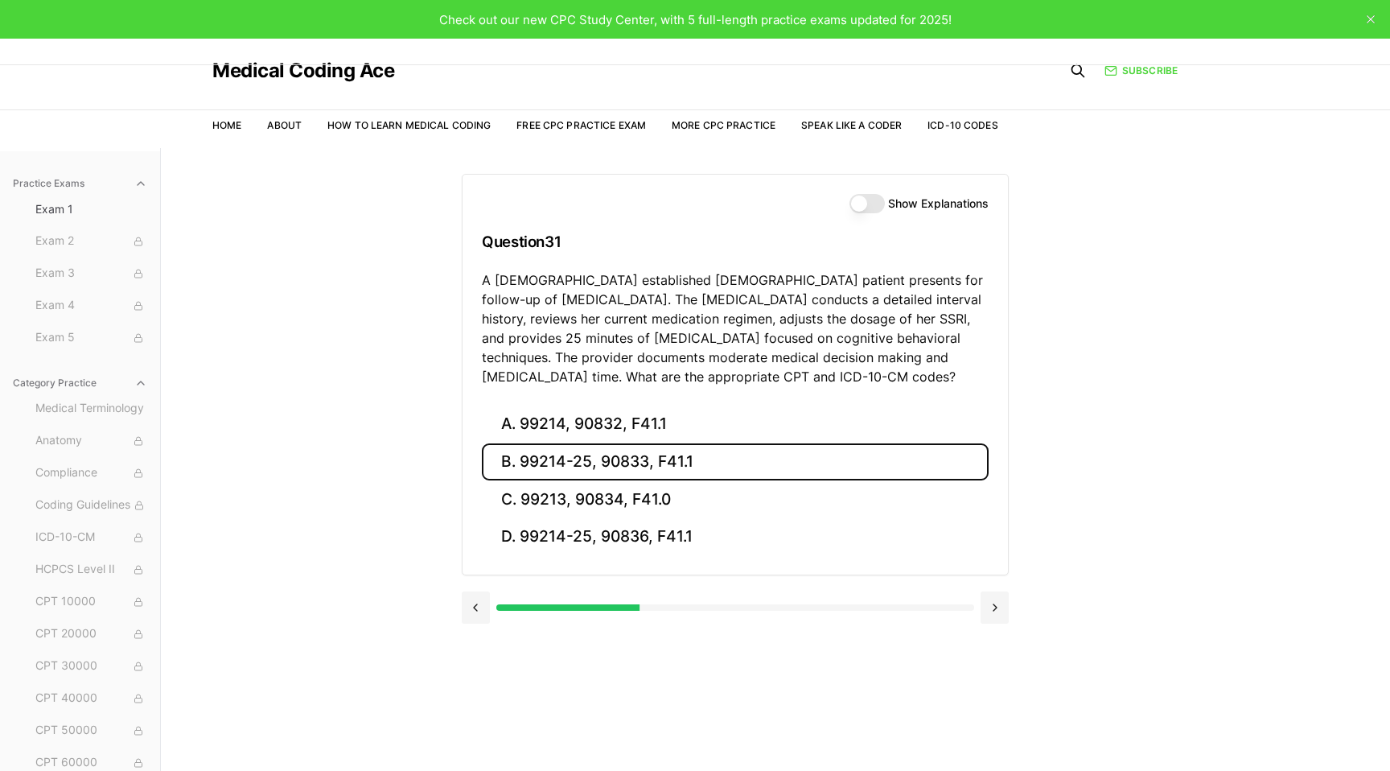
click at [699, 454] on button "B. 99214-25, 90833, F41.1" at bounding box center [735, 462] width 507 height 38
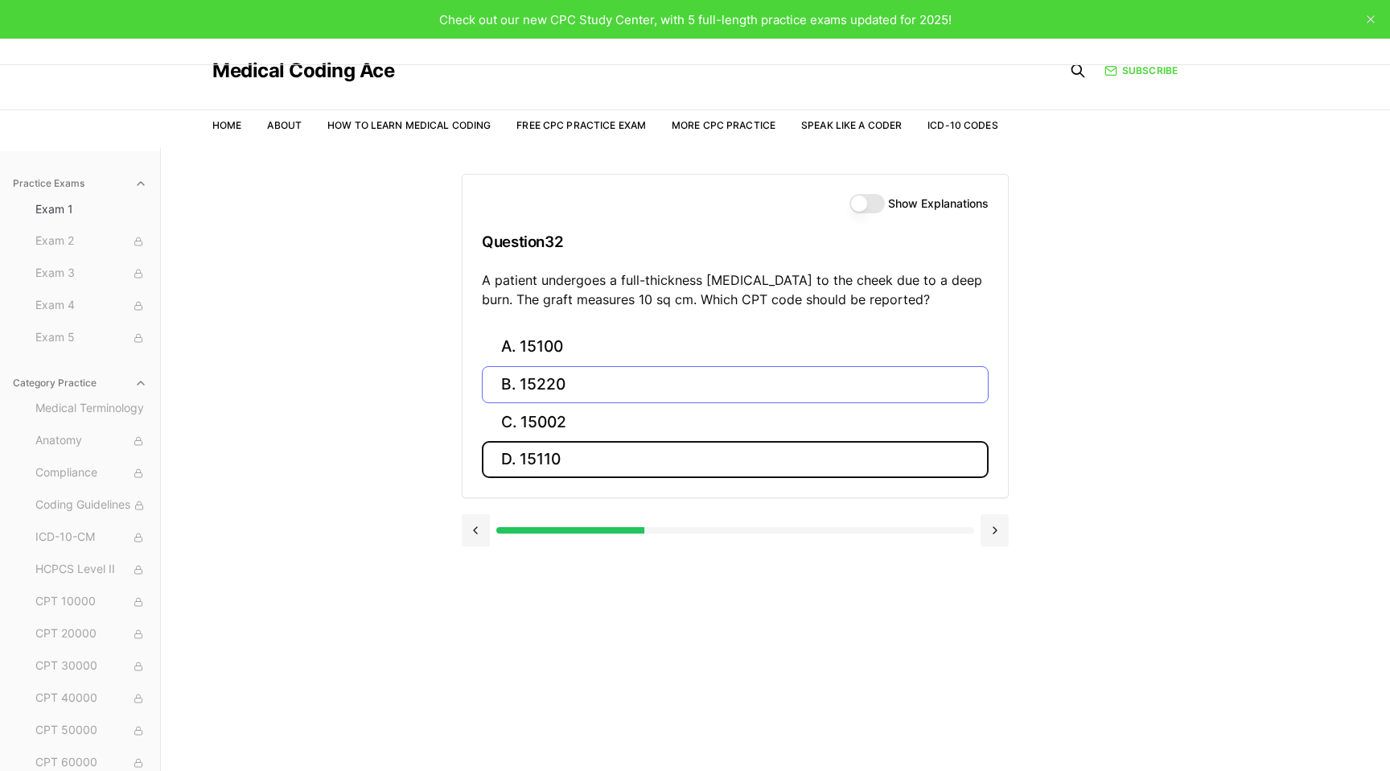
click at [699, 454] on button "D. 15110" at bounding box center [735, 460] width 507 height 38
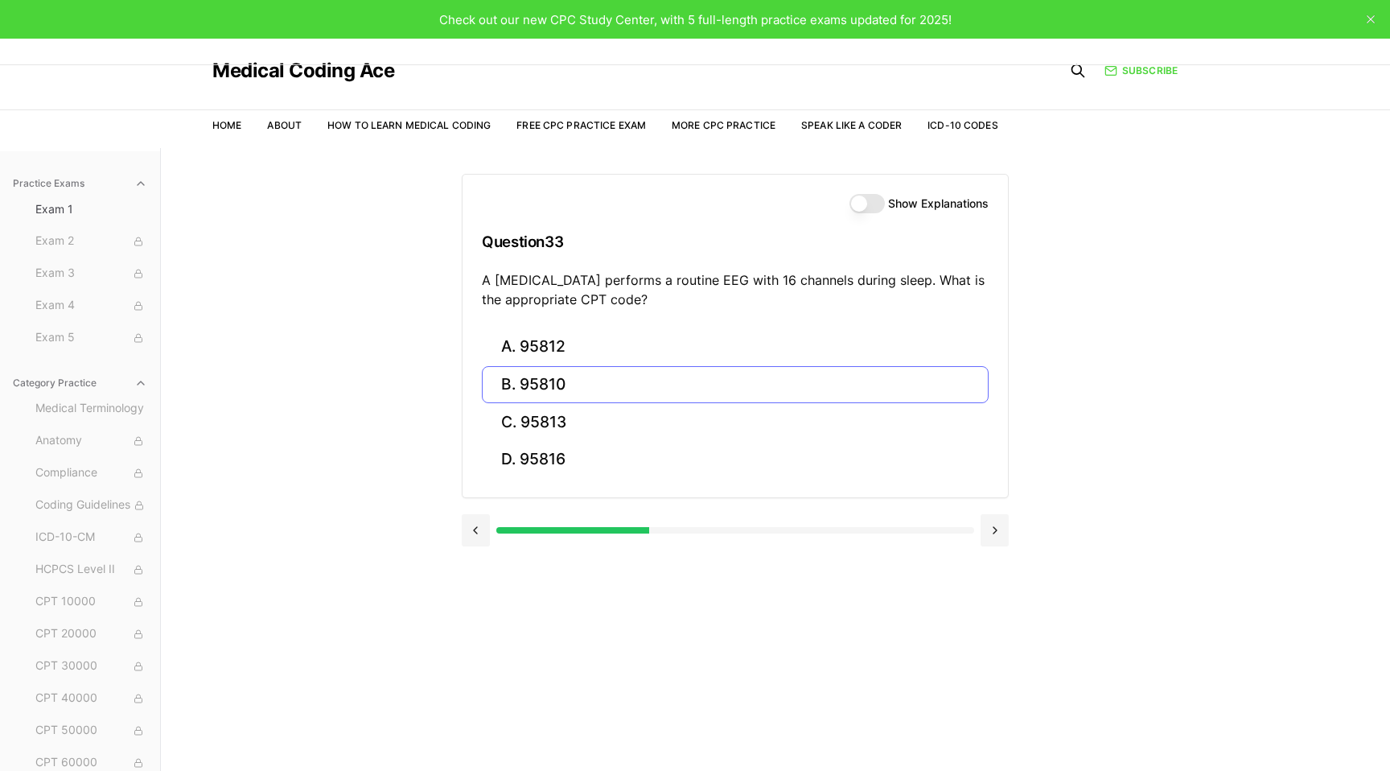
click at [699, 454] on button "D. 95816" at bounding box center [735, 460] width 507 height 38
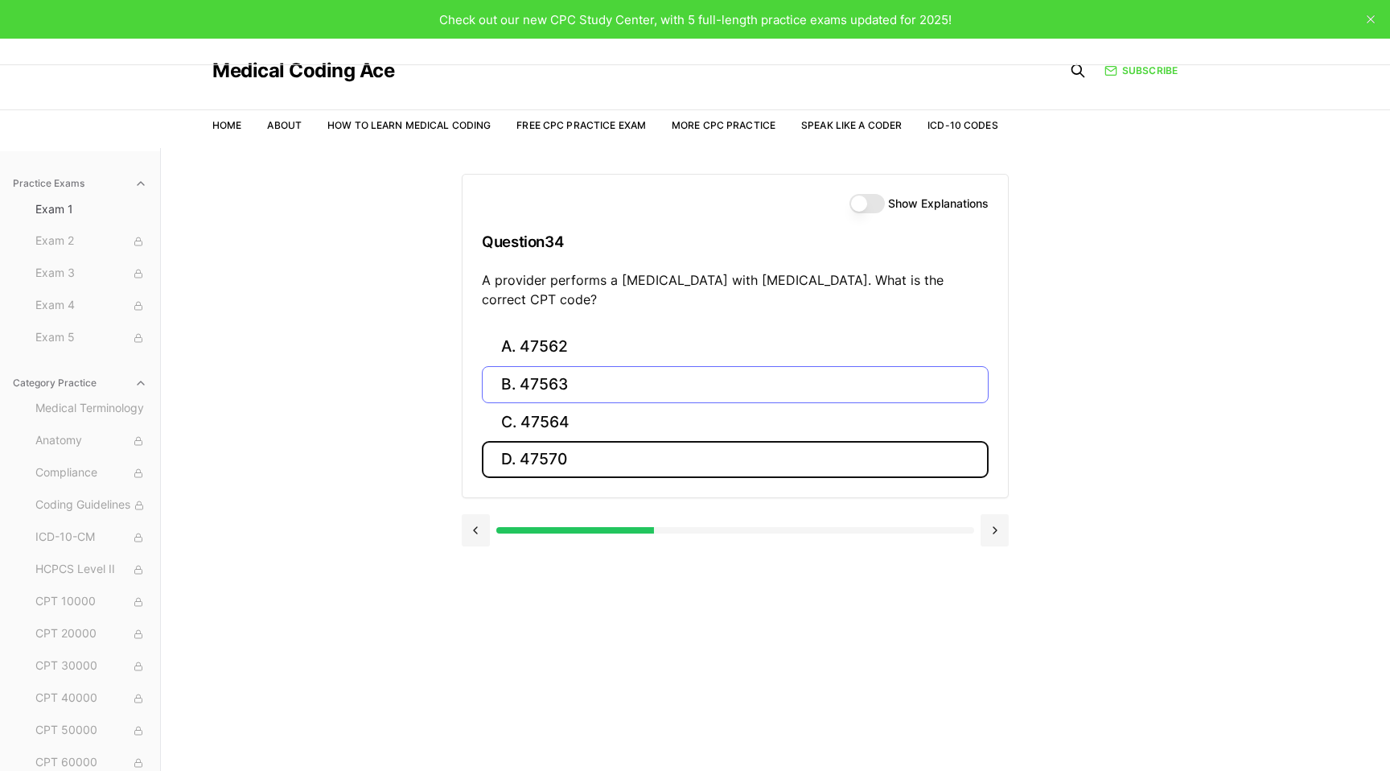
click at [699, 454] on button "D. 47570" at bounding box center [735, 460] width 507 height 38
click at [699, 454] on button "D. 58562" at bounding box center [735, 460] width 507 height 38
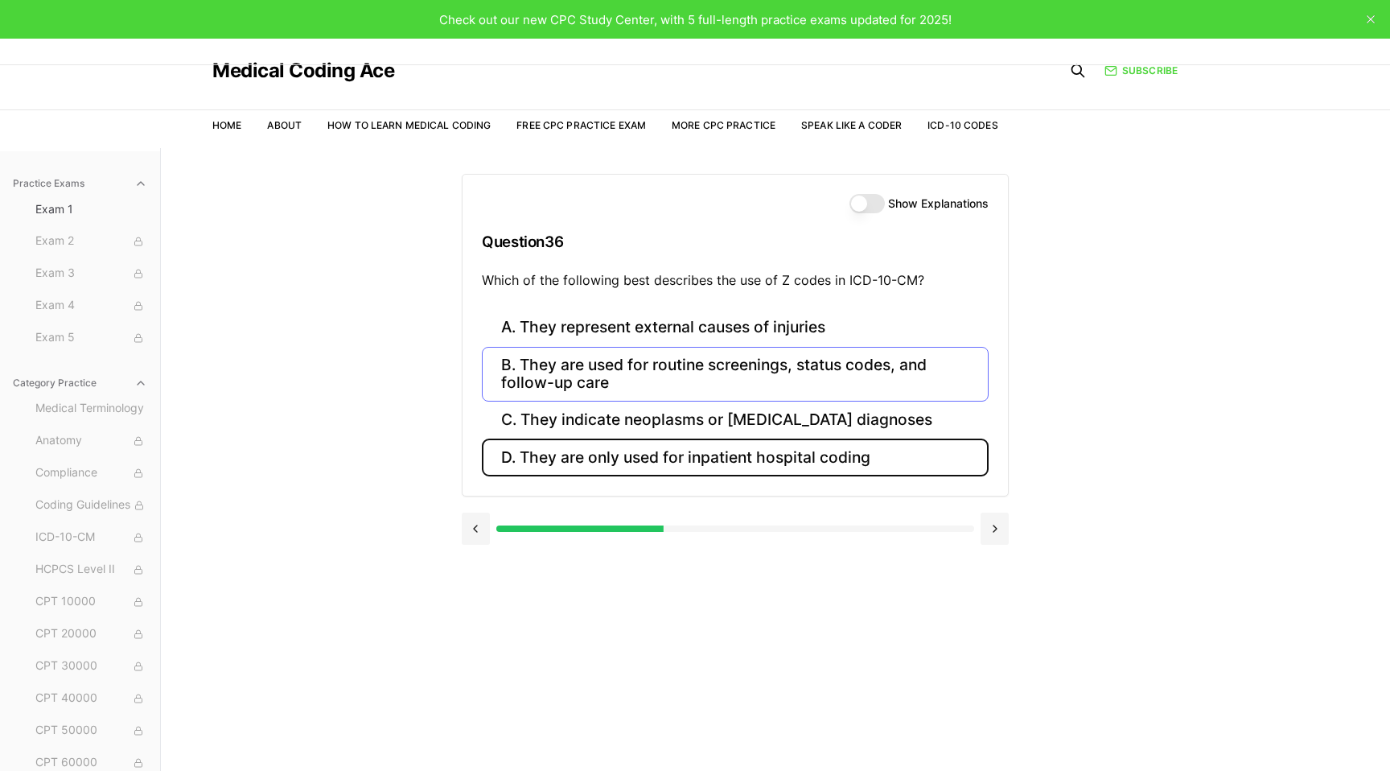
click at [699, 454] on button "D. They are only used for inpatient hospital coding" at bounding box center [735, 457] width 507 height 38
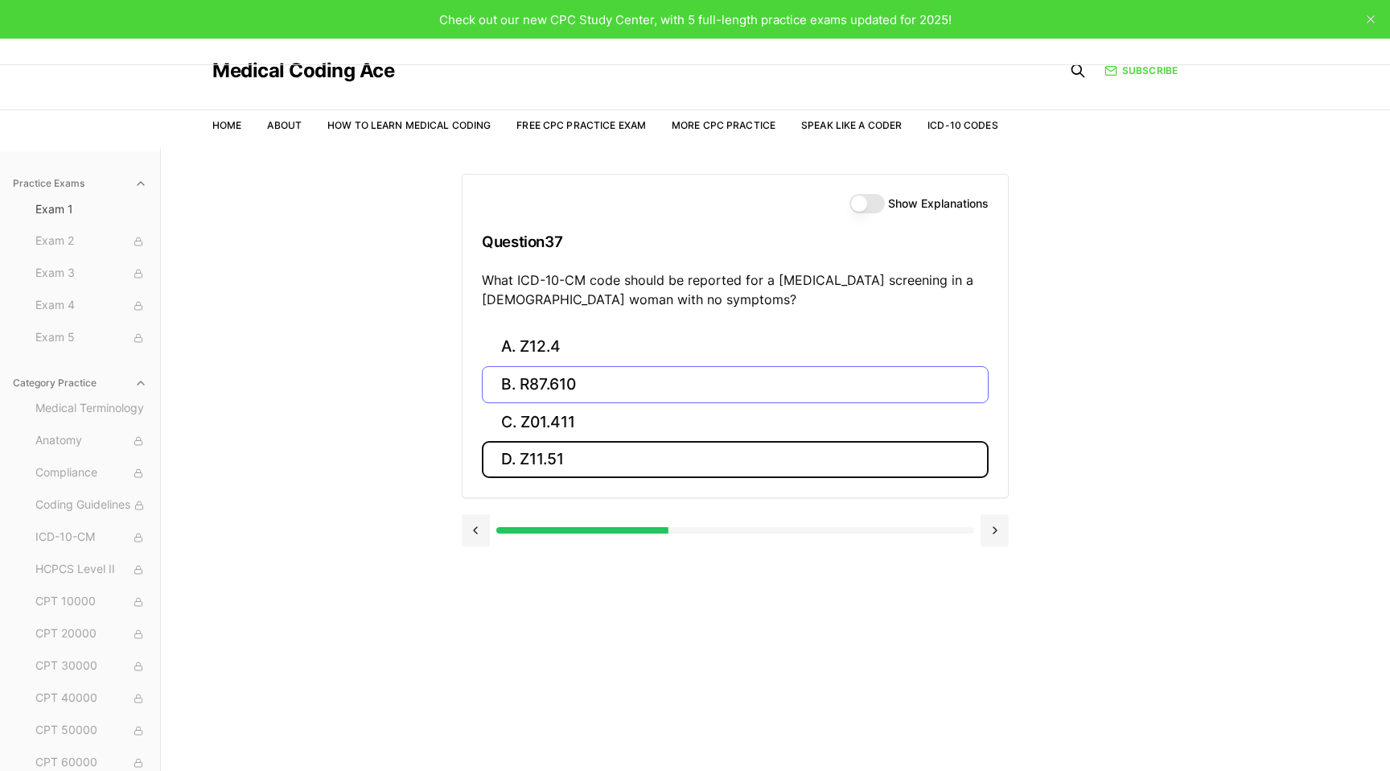
click at [699, 454] on button "D. Z11.51" at bounding box center [735, 460] width 507 height 38
click at [699, 454] on button "D. AD" at bounding box center [735, 460] width 507 height 38
